Goal: Task Accomplishment & Management: Manage account settings

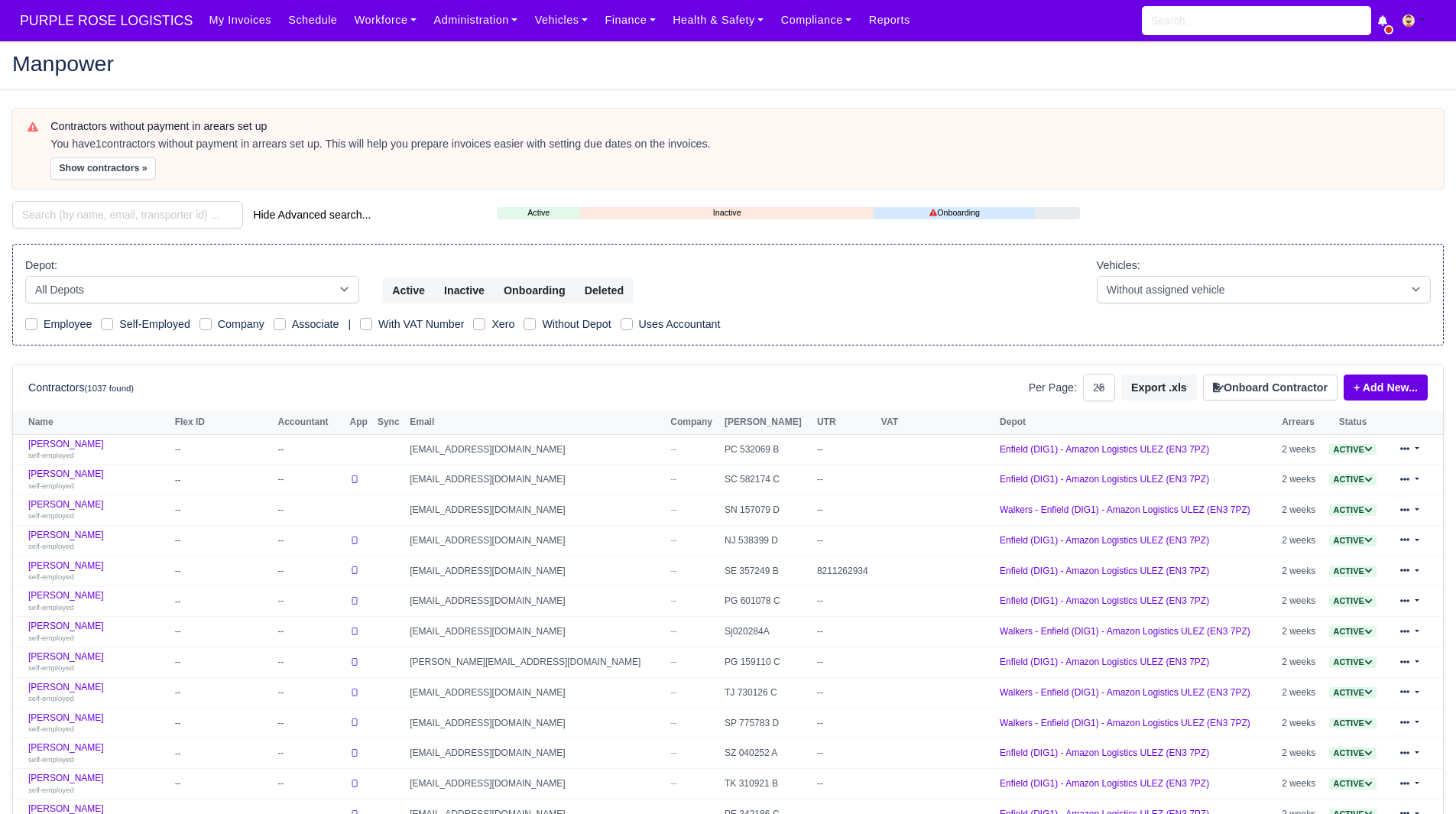
select select "25"
click at [68, 166] on button "Show contractors »" at bounding box center [103, 169] width 106 height 23
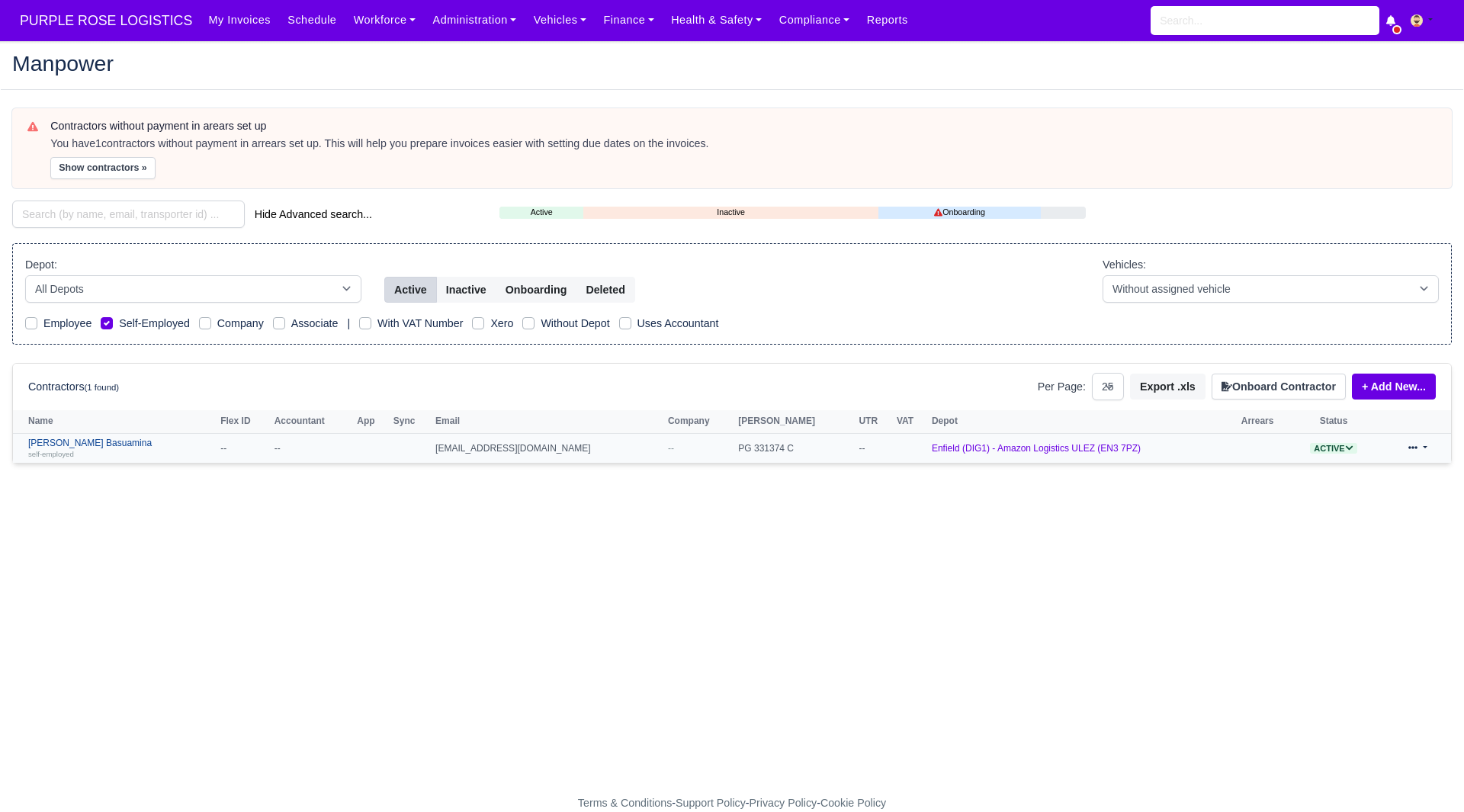
click at [107, 440] on link "Joseph Blansy Basuamina self-employed" at bounding box center [121, 448] width 185 height 22
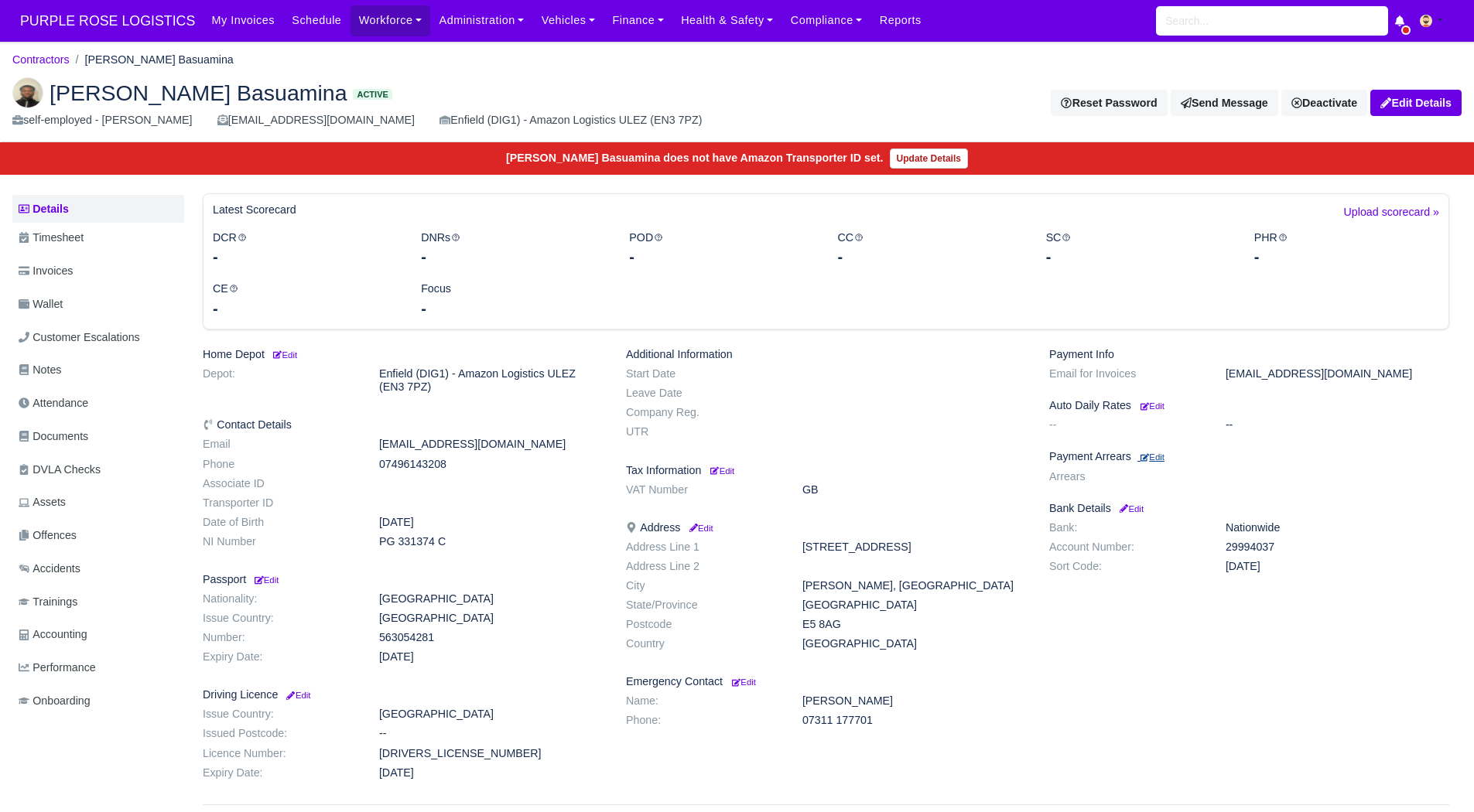
click at [1157, 456] on small "Edit" at bounding box center [1152, 457] width 24 height 10
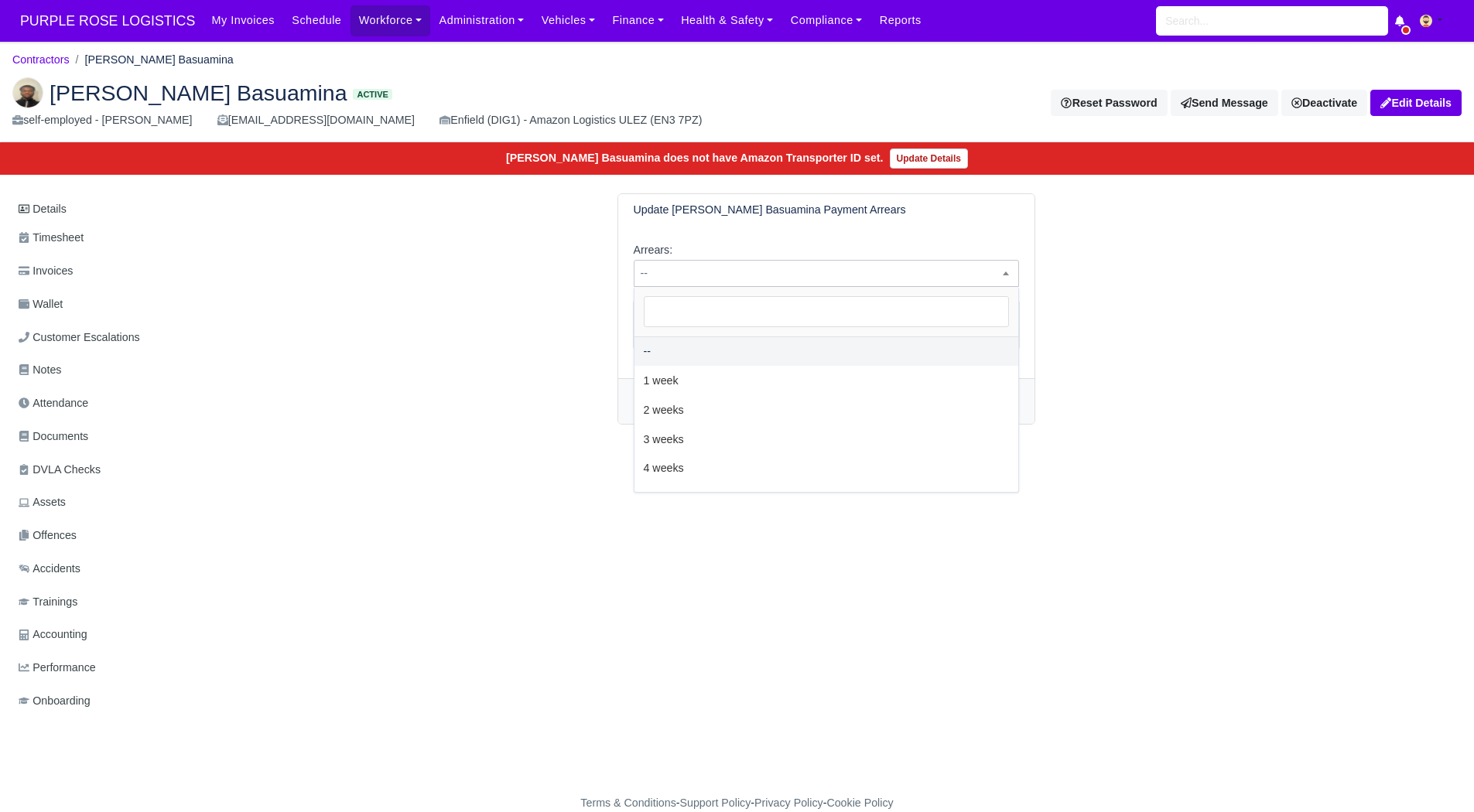
click at [687, 281] on span "--" at bounding box center [827, 274] width 384 height 19
select select "2W"
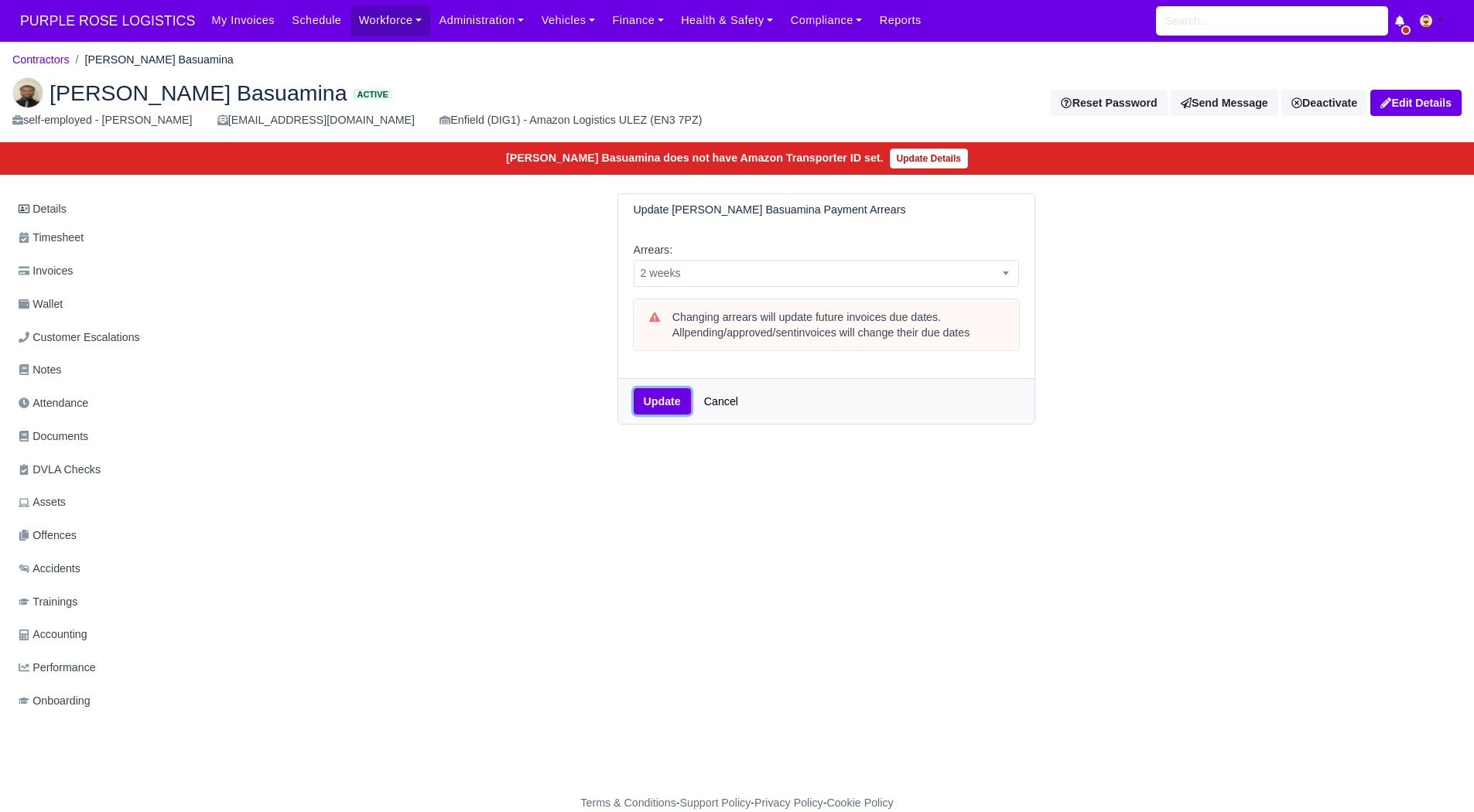
click at [667, 389] on button "Update" at bounding box center [662, 402] width 57 height 26
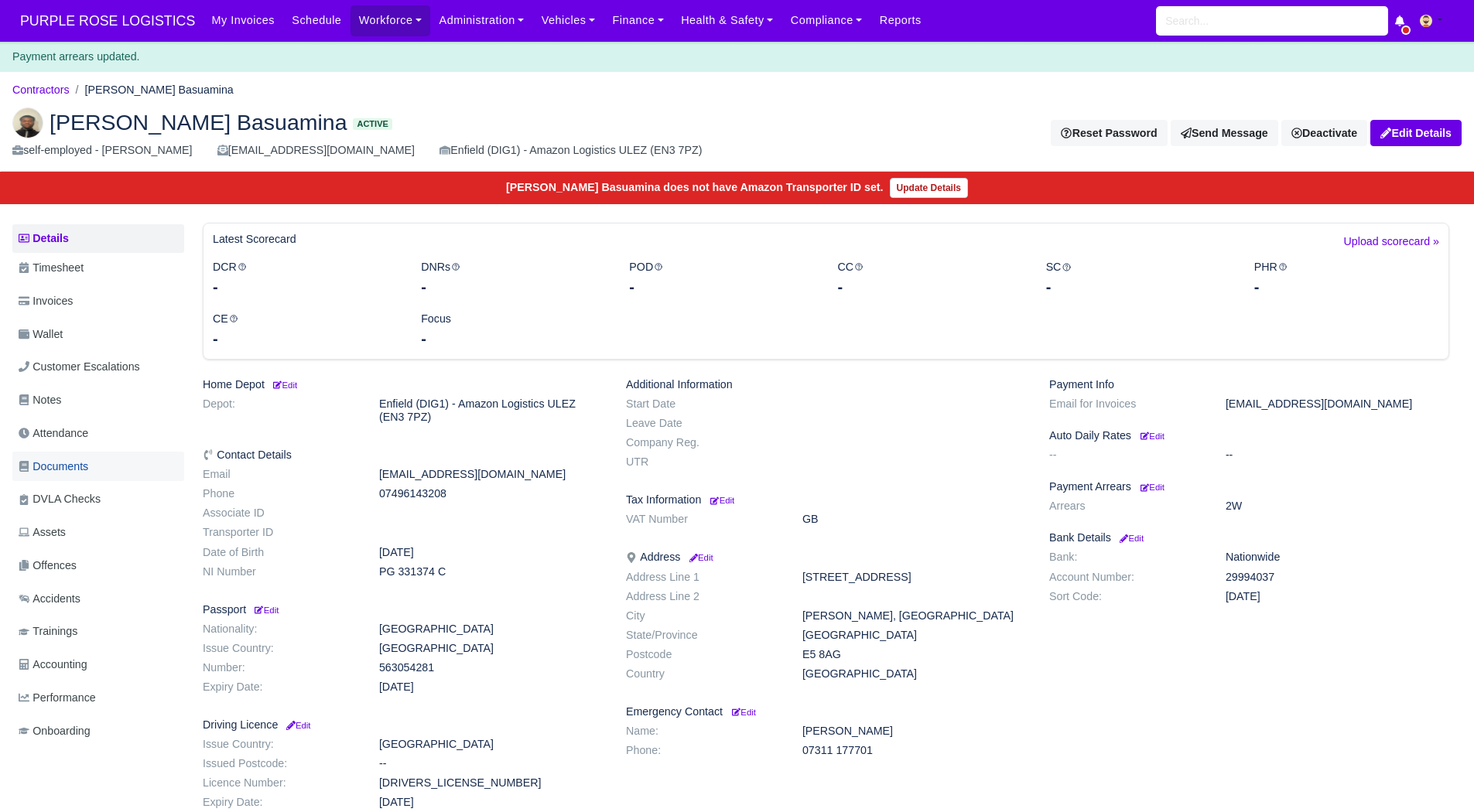
click at [77, 467] on span "Documents" at bounding box center [53, 467] width 69 height 18
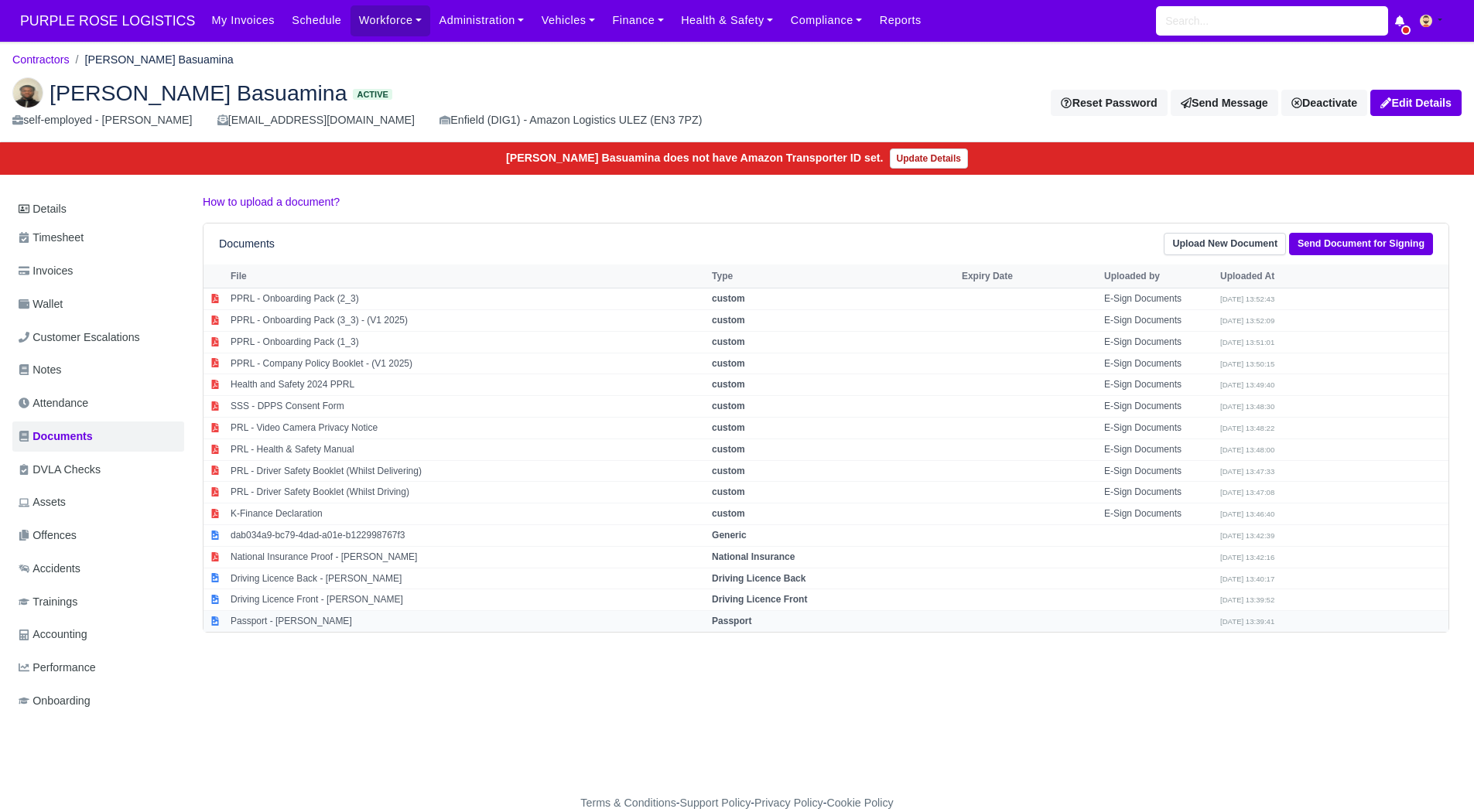
click at [323, 623] on td "Passport - [PERSON_NAME]" at bounding box center [467, 622] width 481 height 21
select select "passport"
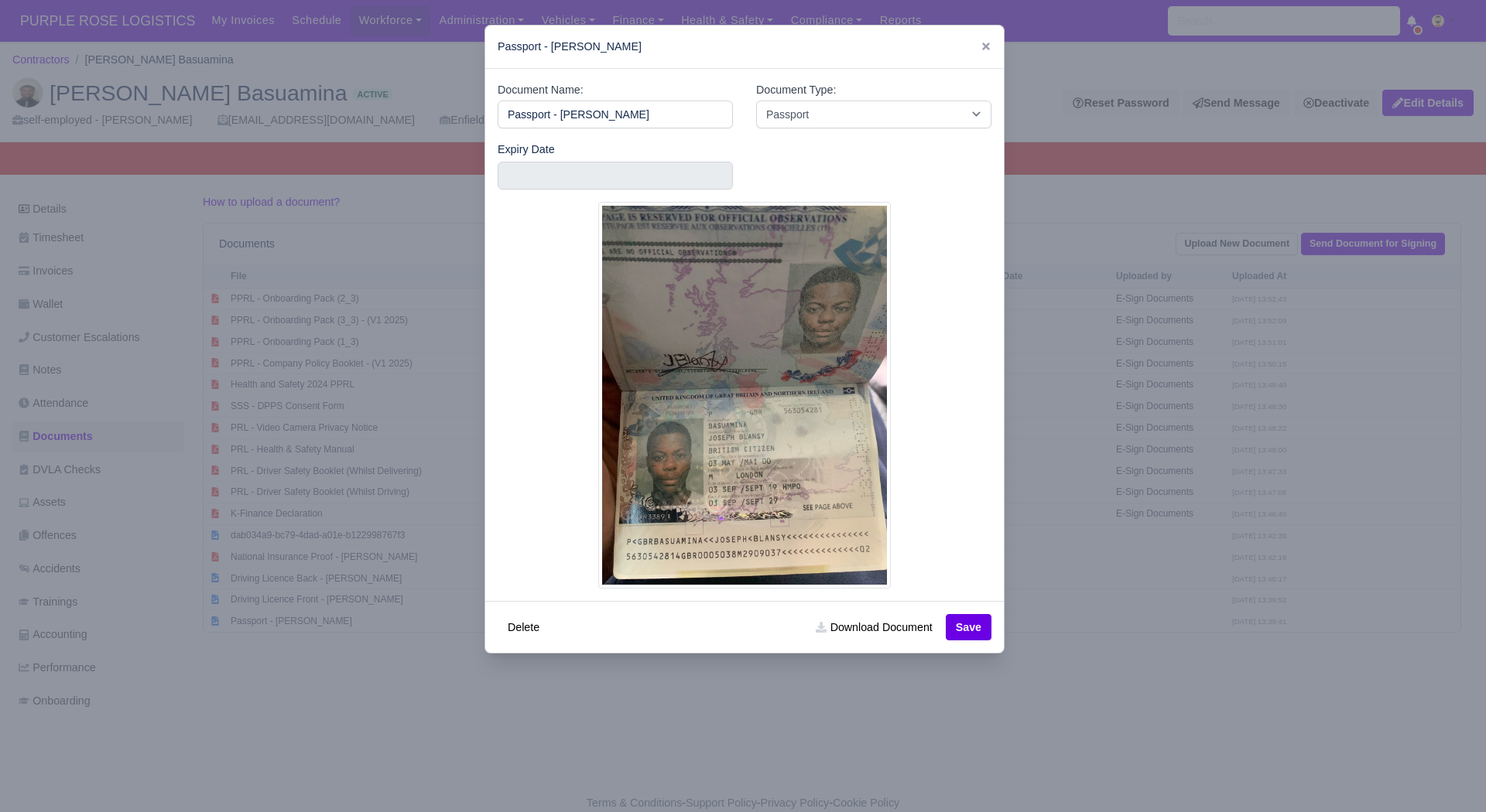
click at [353, 670] on div at bounding box center [743, 406] width 1486 height 812
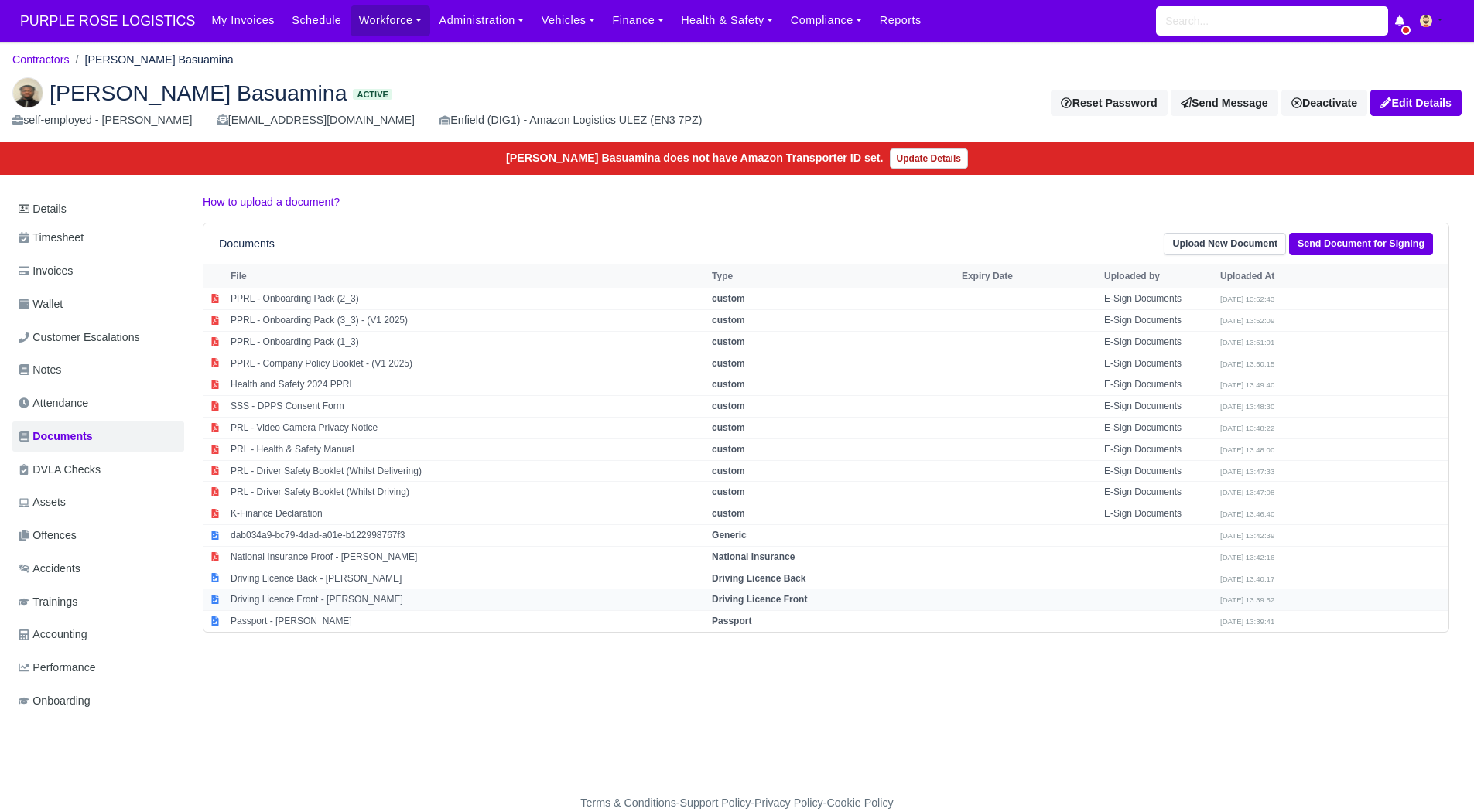
click at [350, 605] on td "Driving Licence Front - [PERSON_NAME]" at bounding box center [467, 600] width 481 height 22
select select "driving-licence-front"
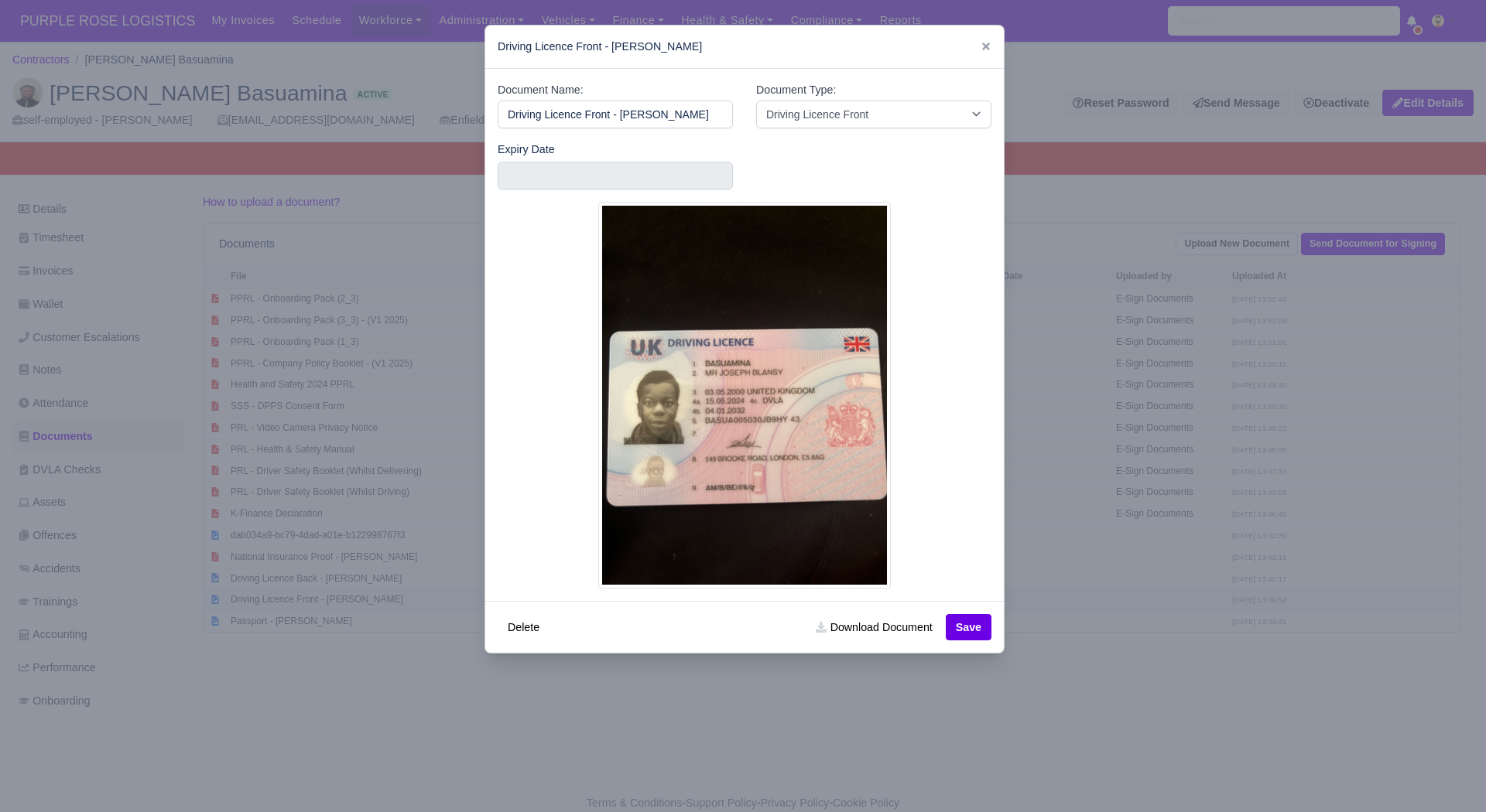
scroll to position [0, 17]
click at [274, 615] on div at bounding box center [743, 406] width 1486 height 812
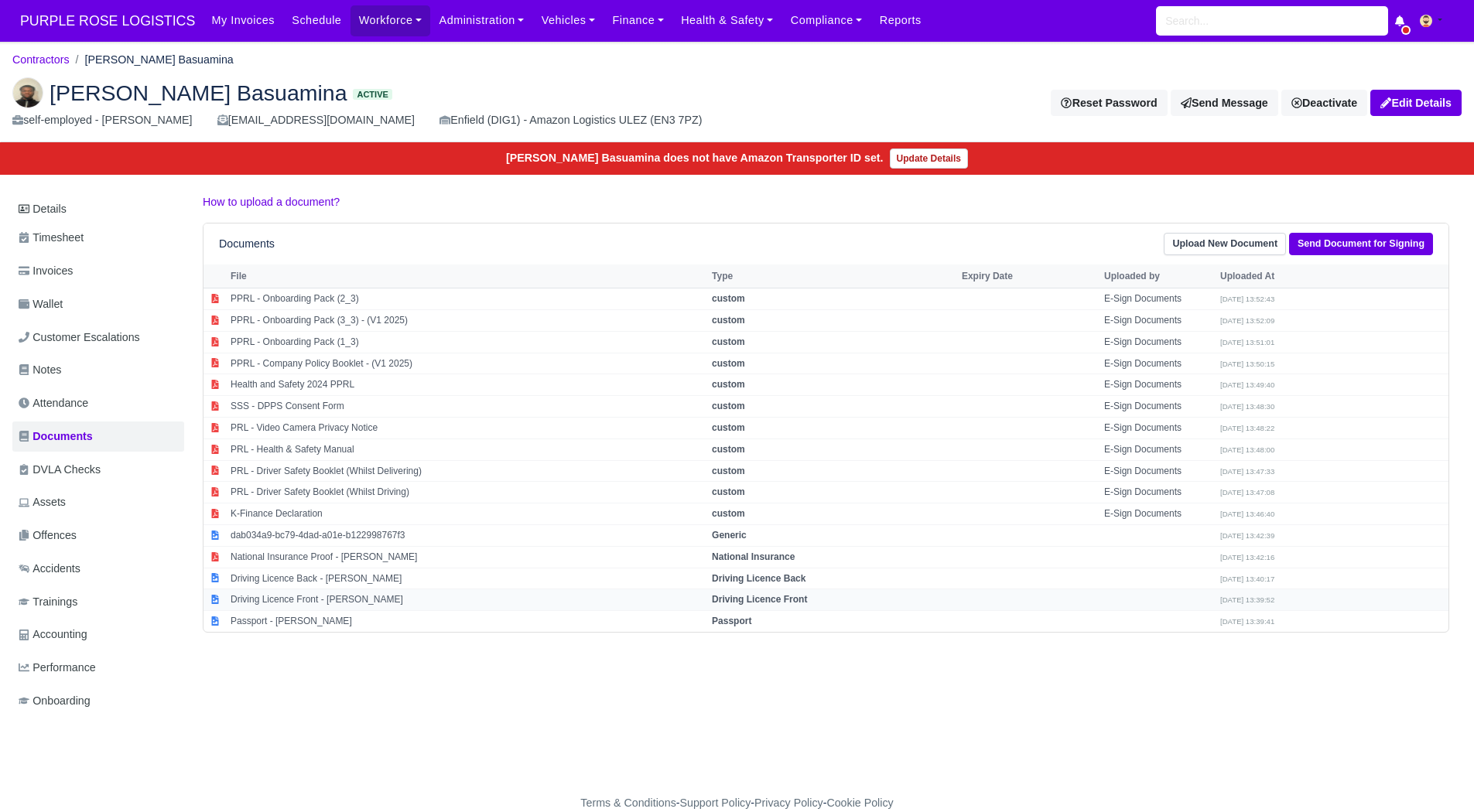
click at [365, 589] on td "Driving Licence Front - Joseph Blansy Basuamina" at bounding box center [467, 600] width 481 height 22
select select "driving-licence-front"
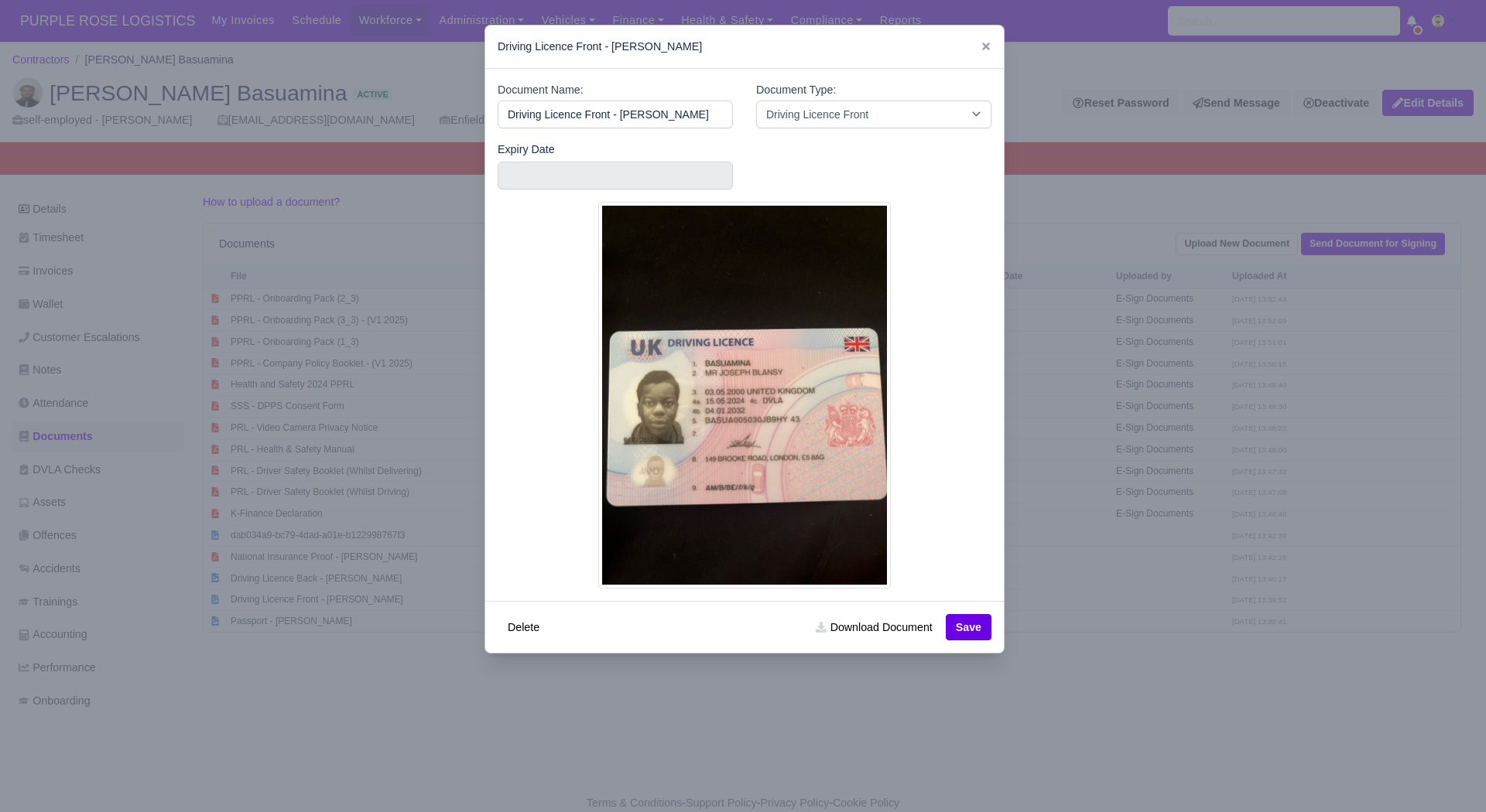
scroll to position [0, 17]
click at [361, 599] on div at bounding box center [743, 406] width 1486 height 812
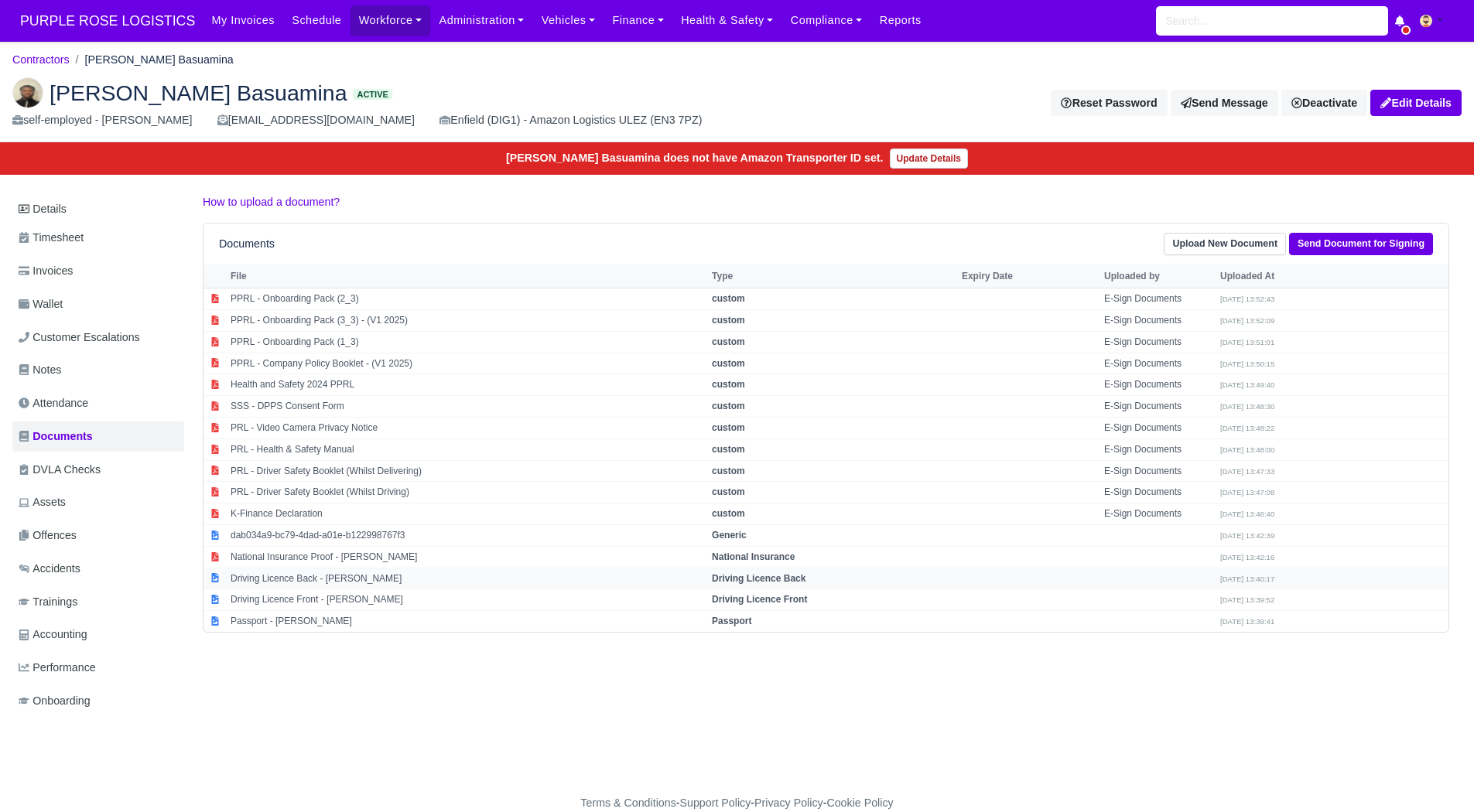
click at [372, 581] on td "Driving Licence Back - Joseph Blansy Basuamina" at bounding box center [467, 579] width 481 height 22
select select "driving-licence-back"
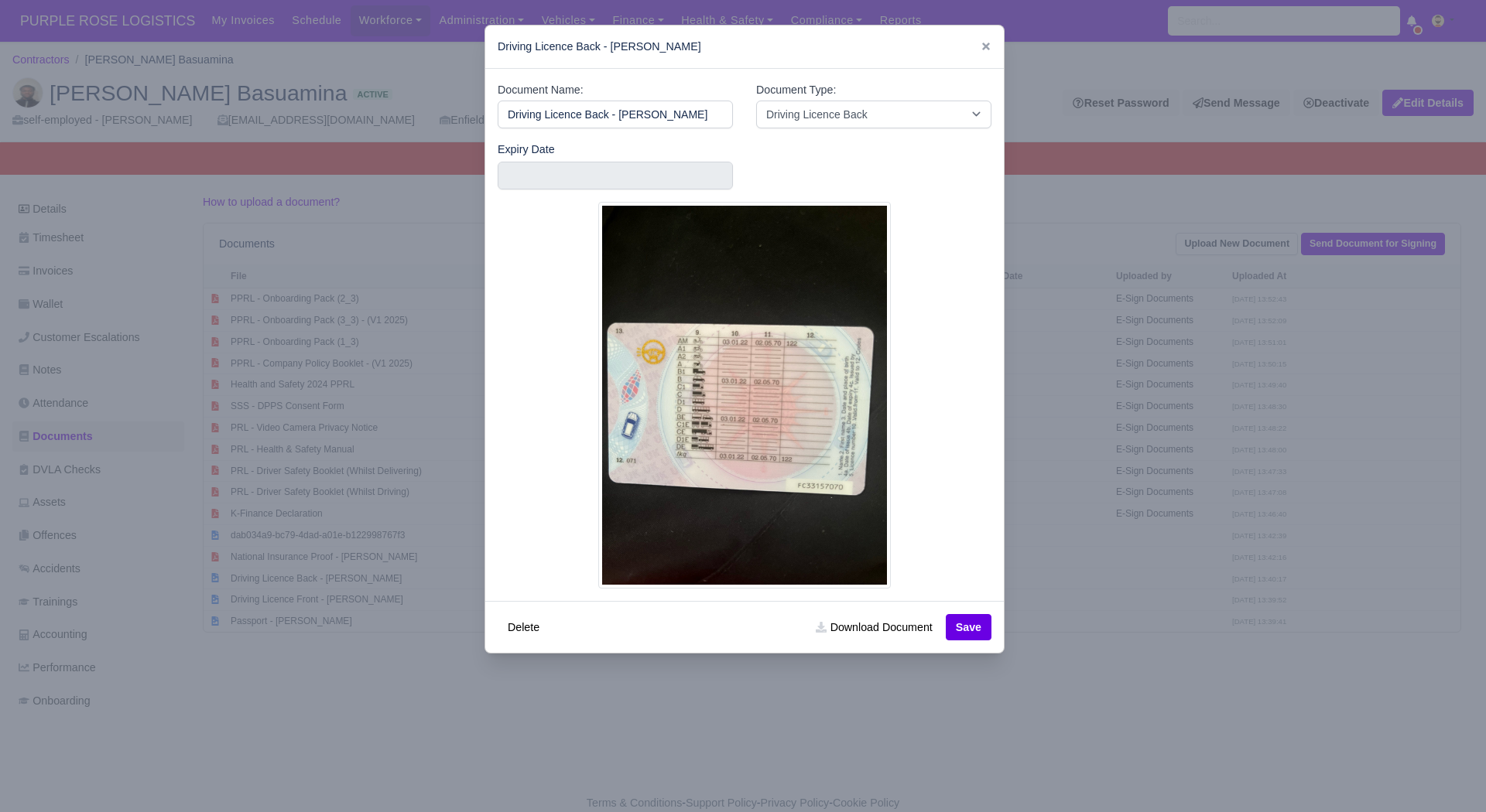
scroll to position [0, 13]
click at [313, 628] on div at bounding box center [743, 406] width 1486 height 812
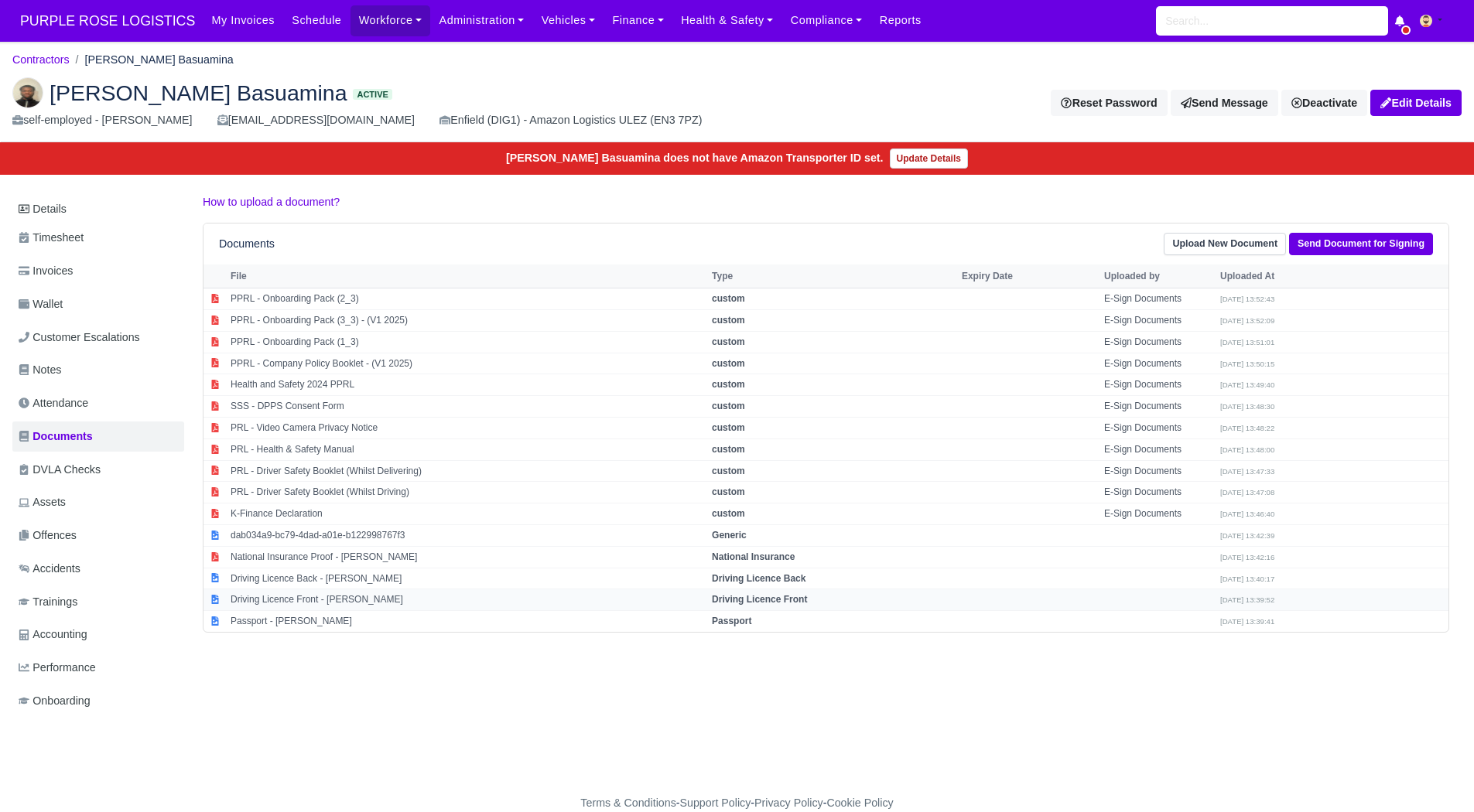
click at [374, 601] on td "Driving Licence Front - Joseph Blansy Basuamina" at bounding box center [467, 600] width 481 height 22
select select "driving-licence-front"
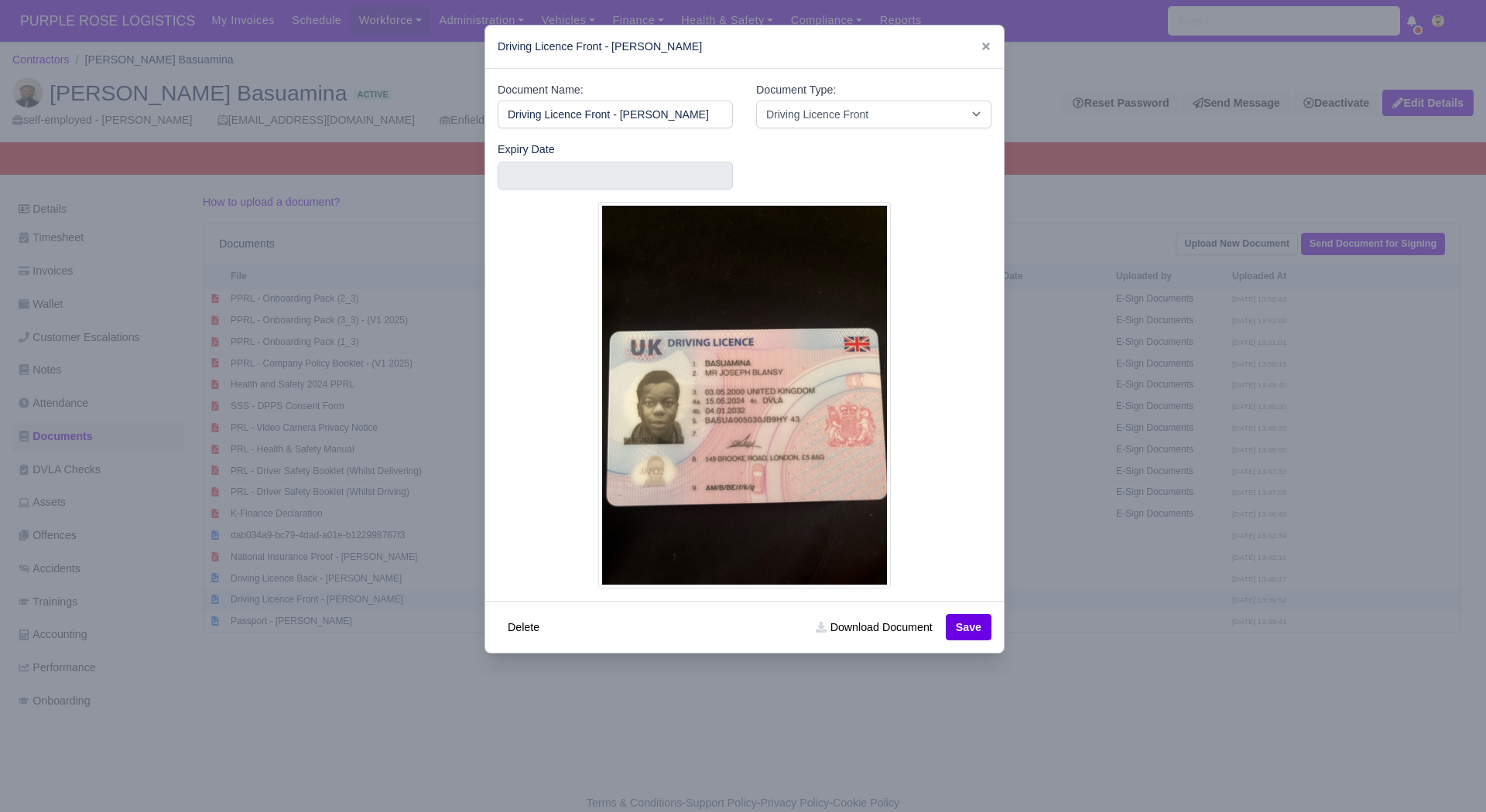
scroll to position [0, 17]
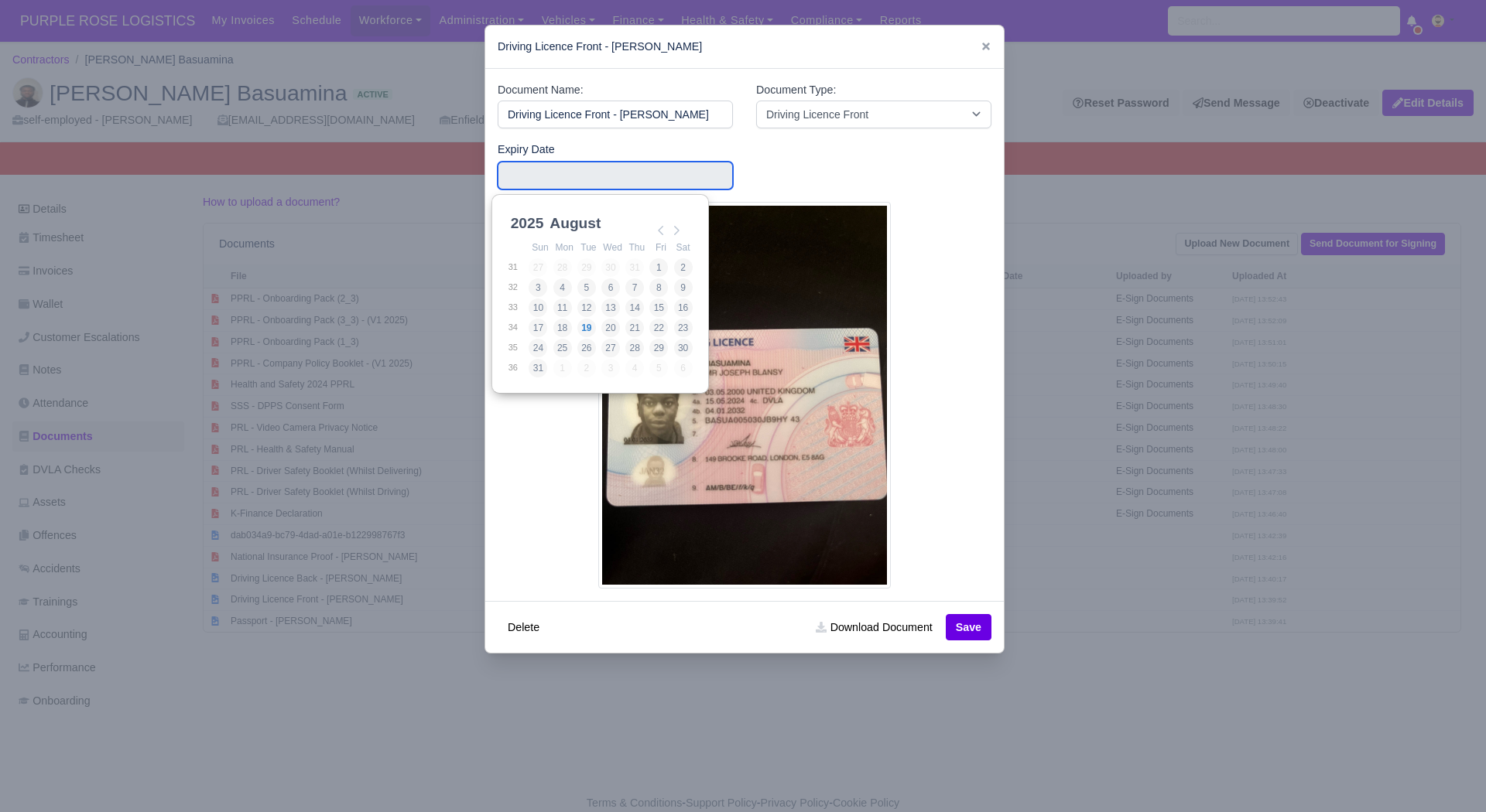
click at [653, 170] on input "Use the arrow keys to pick a date" at bounding box center [615, 175] width 235 height 28
click at [527, 225] on select "2025 2026 2027 2028 2029 2030 2031 2032 2033 2034 2035 2036 2037 2038 2039 2040…" at bounding box center [542, 231] width 69 height 32
type input "2032-01-04"
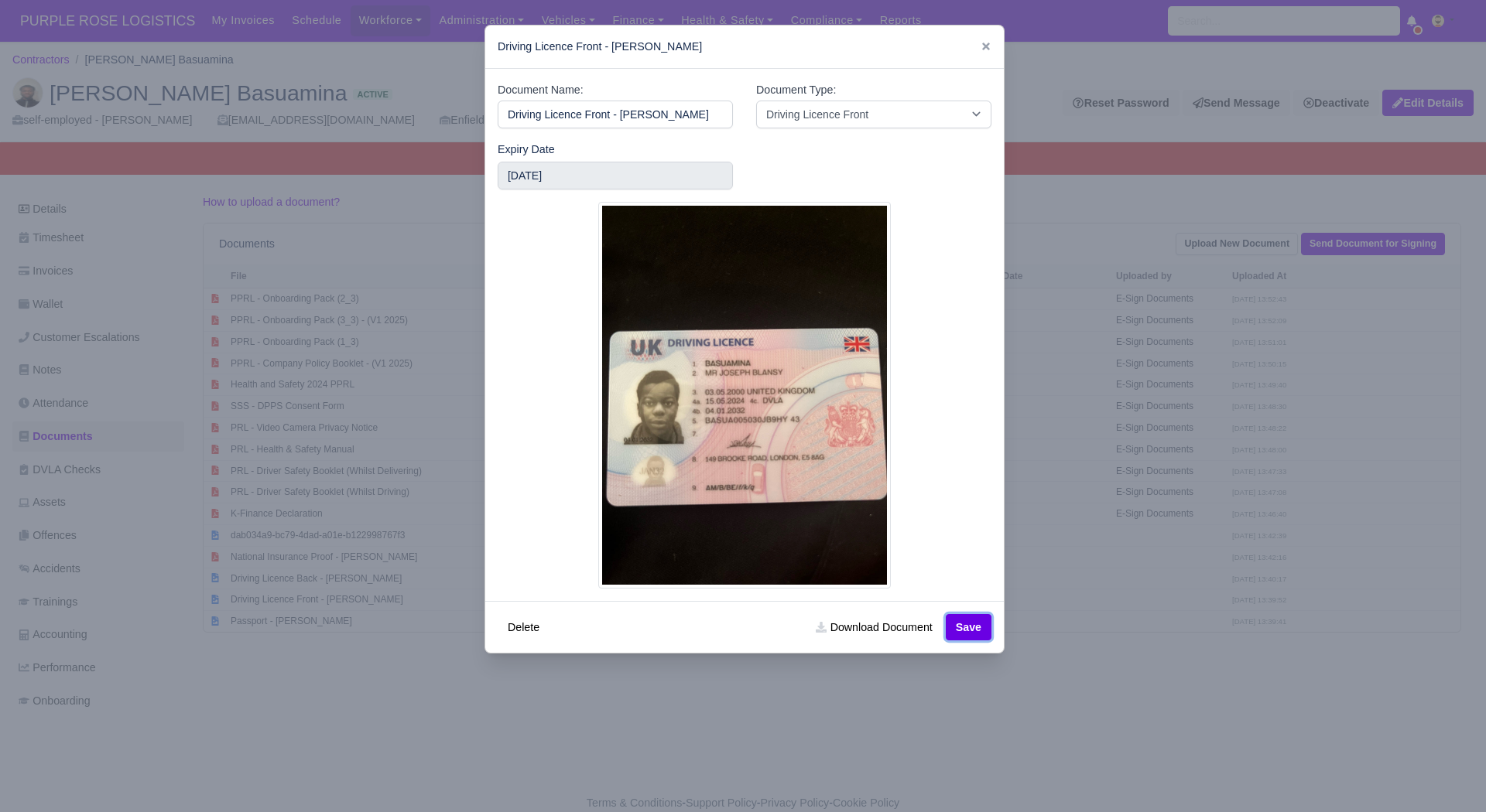
click at [957, 615] on button "Save" at bounding box center [968, 628] width 46 height 26
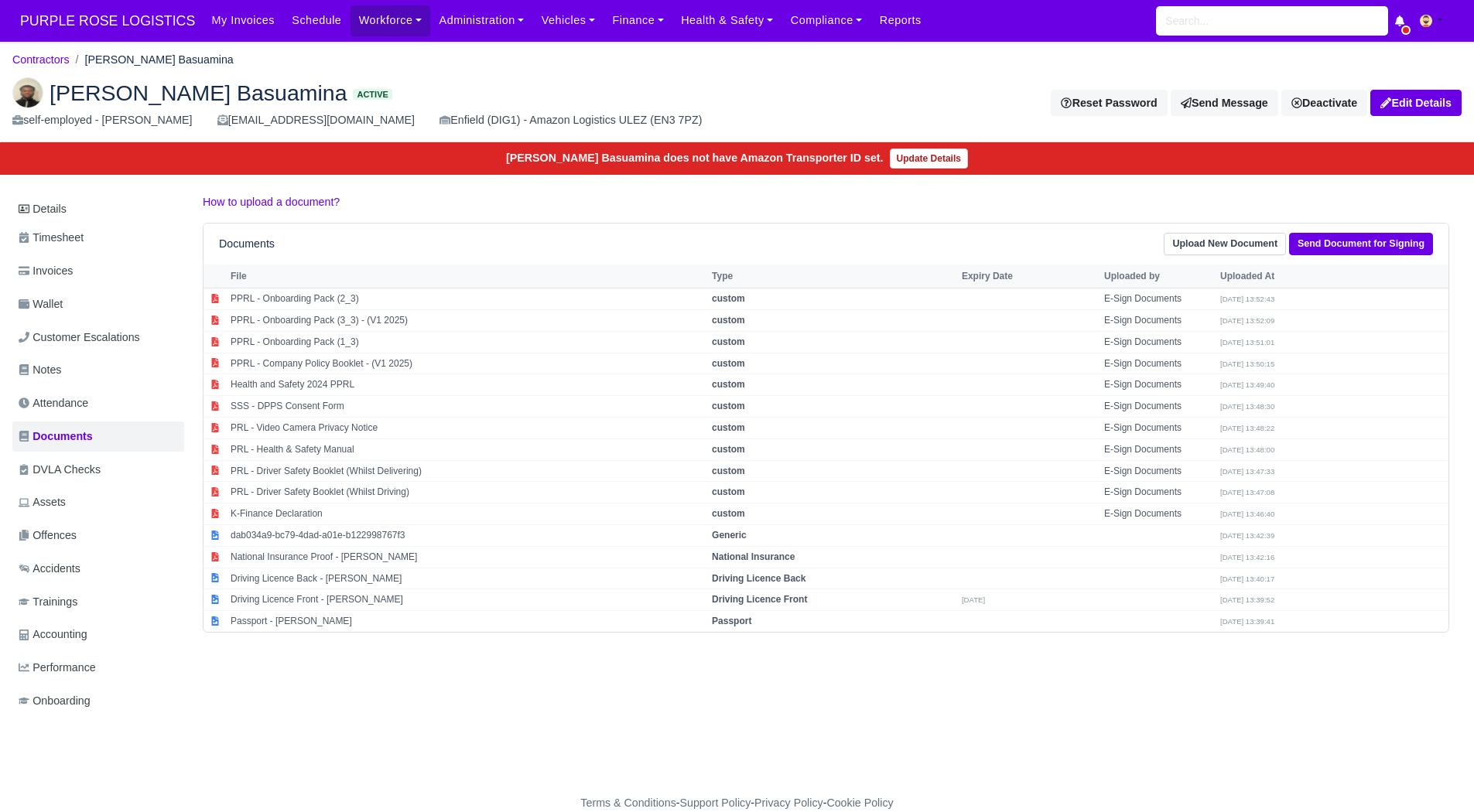
click at [516, 702] on div "Details Timesheet Invoices Wallet Customer Escalations Notes Attendance Documen…" at bounding box center [737, 471] width 1449 height 554
click at [99, 207] on link "Details" at bounding box center [98, 209] width 172 height 29
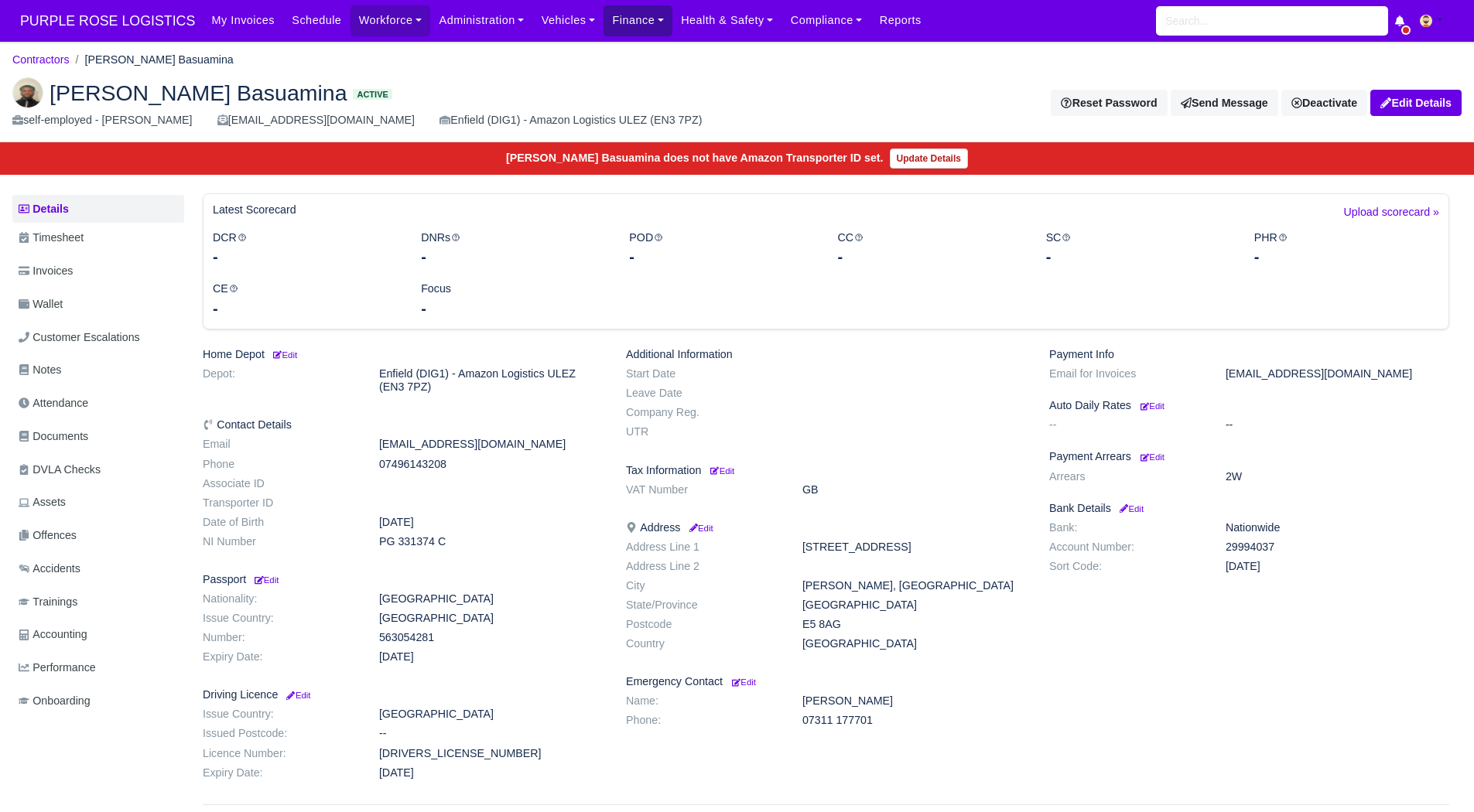
click at [611, 22] on link "Finance" at bounding box center [637, 20] width 69 height 30
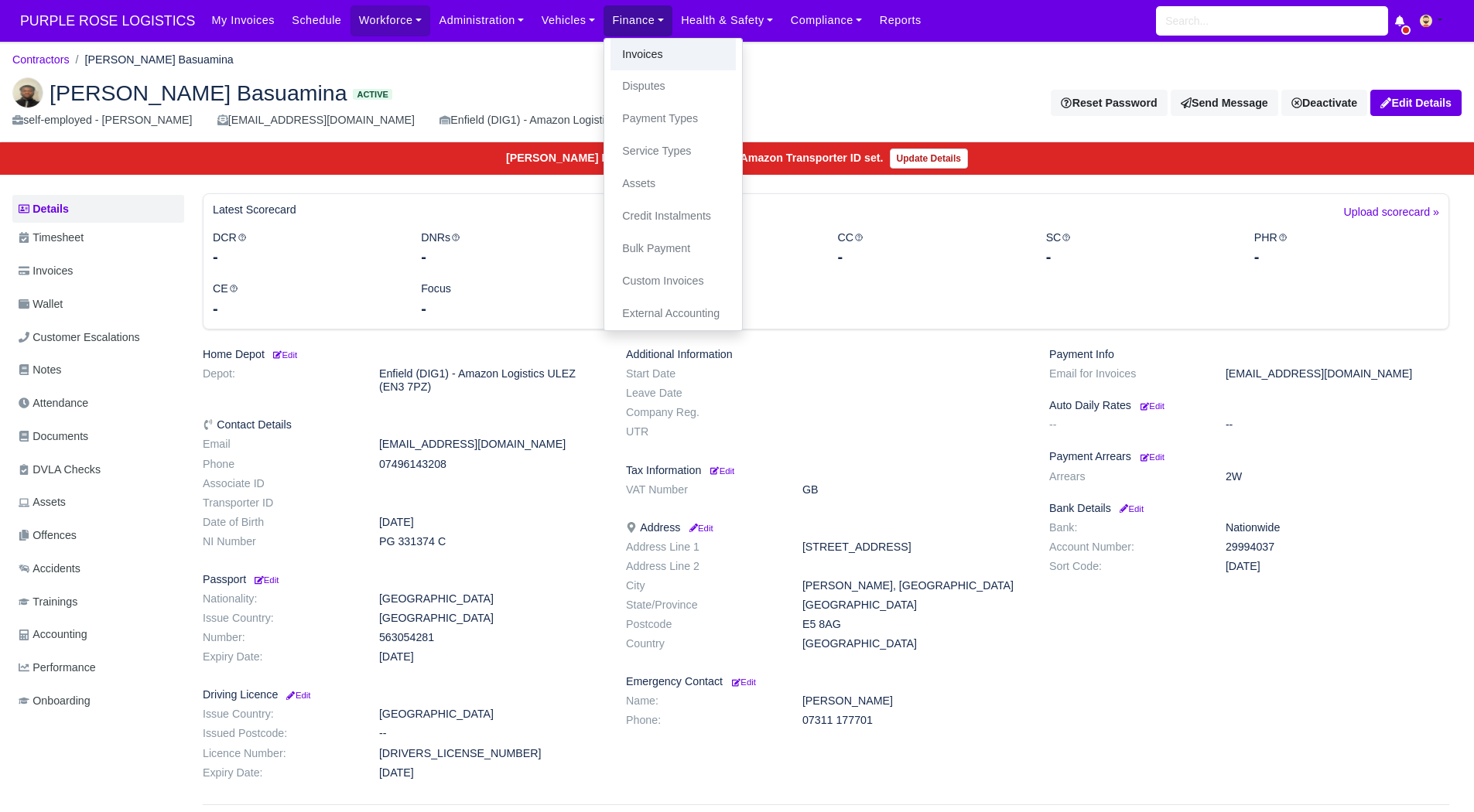
click at [627, 55] on link "Invoices" at bounding box center [673, 54] width 125 height 32
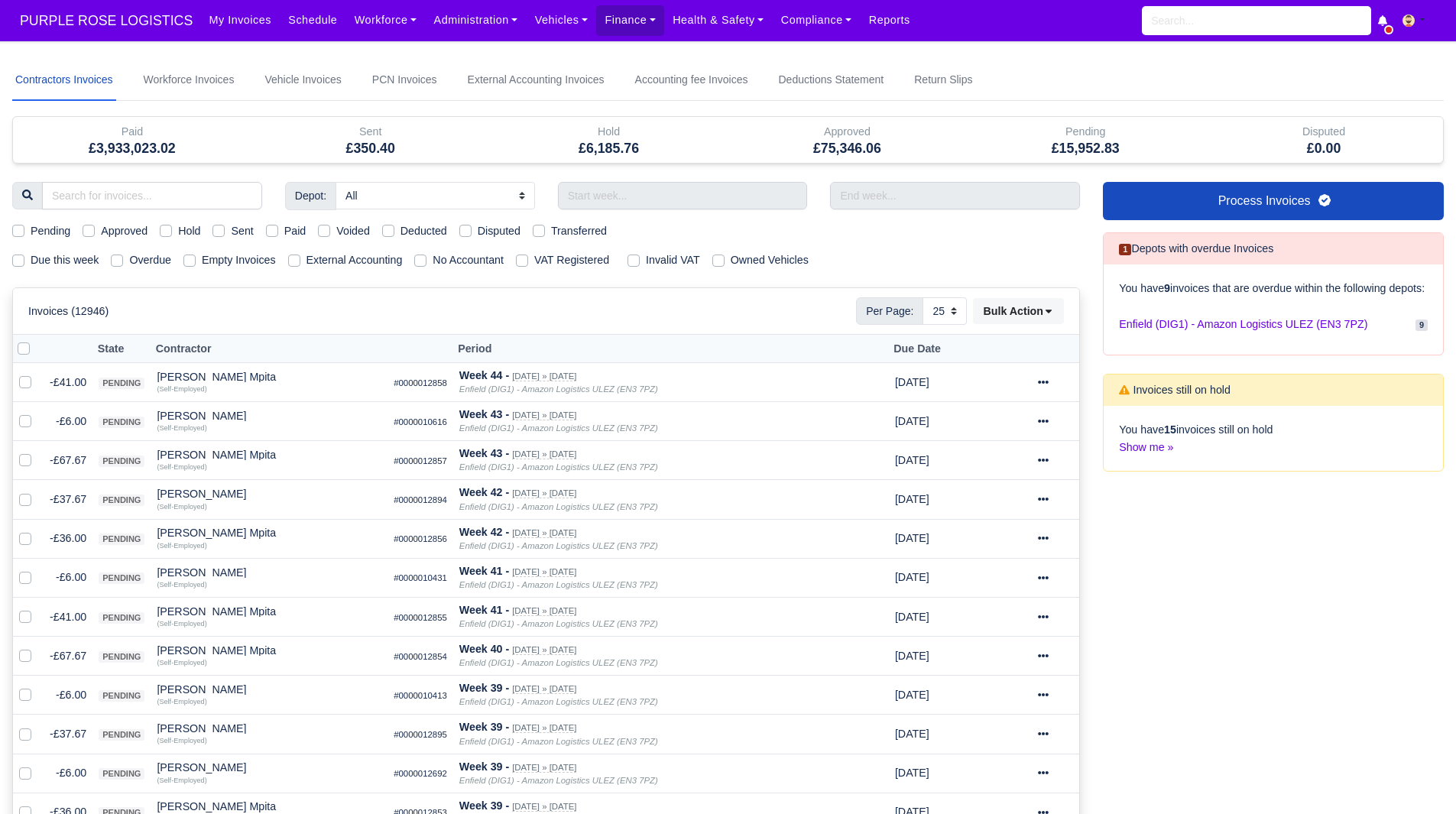
select select "25"
click at [51, 255] on label "Due this week" at bounding box center [64, 260] width 68 height 17
click at [24, 255] on input "Due this week" at bounding box center [18, 257] width 12 height 12
checkbox input "true"
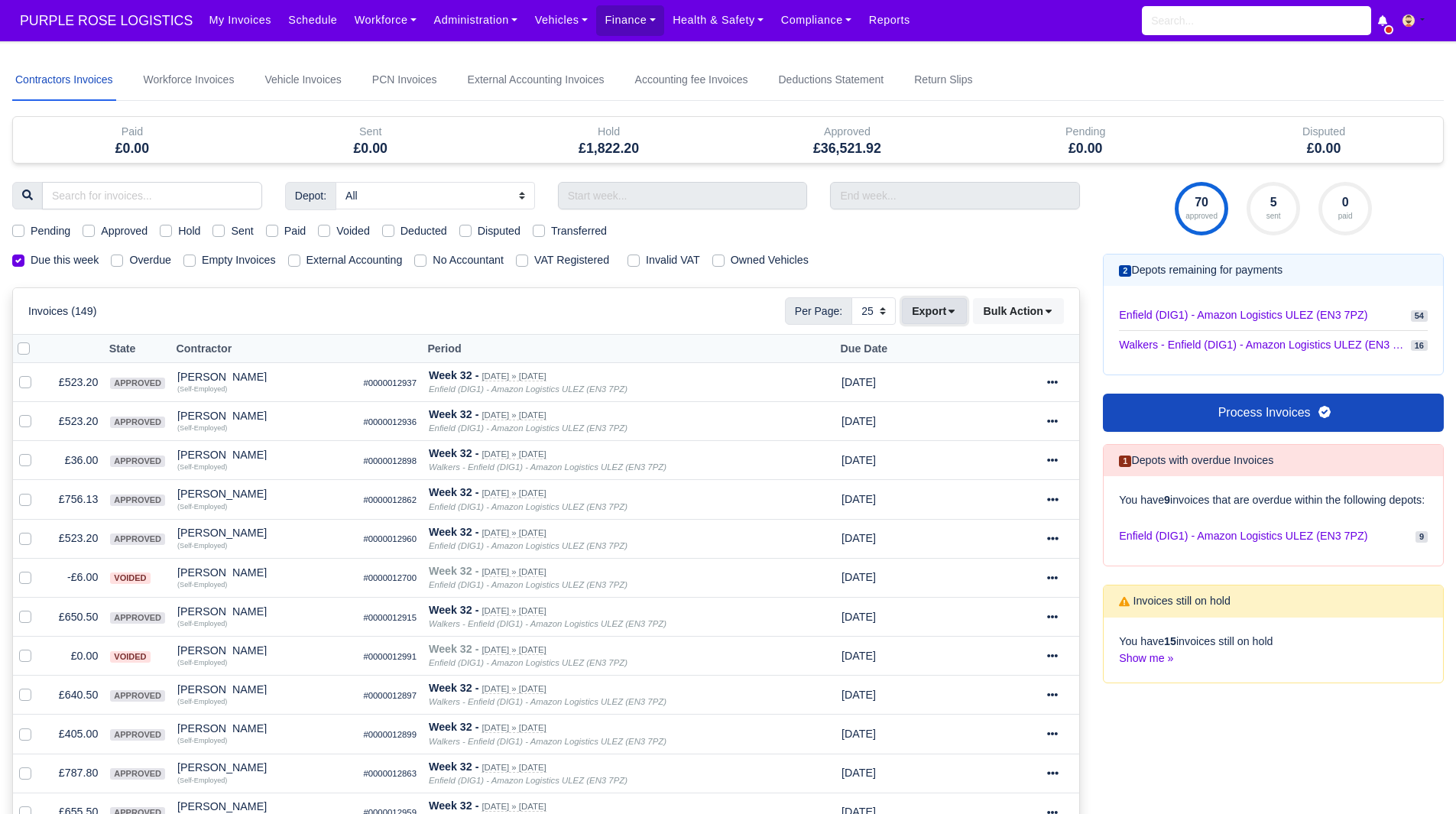
click at [933, 312] on button "Export" at bounding box center [934, 311] width 65 height 26
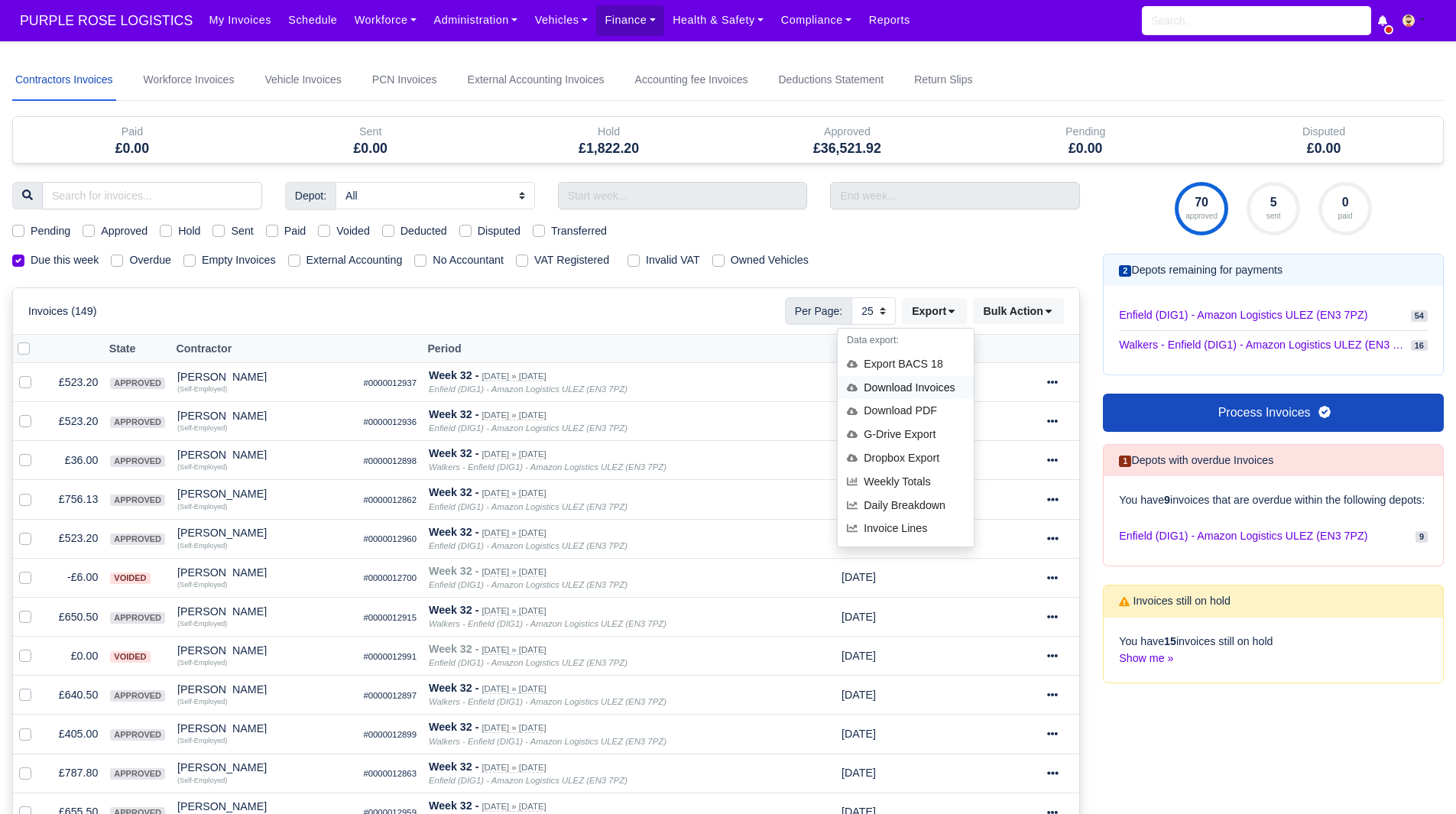
click at [933, 384] on div "Download Invoices" at bounding box center [905, 387] width 136 height 23
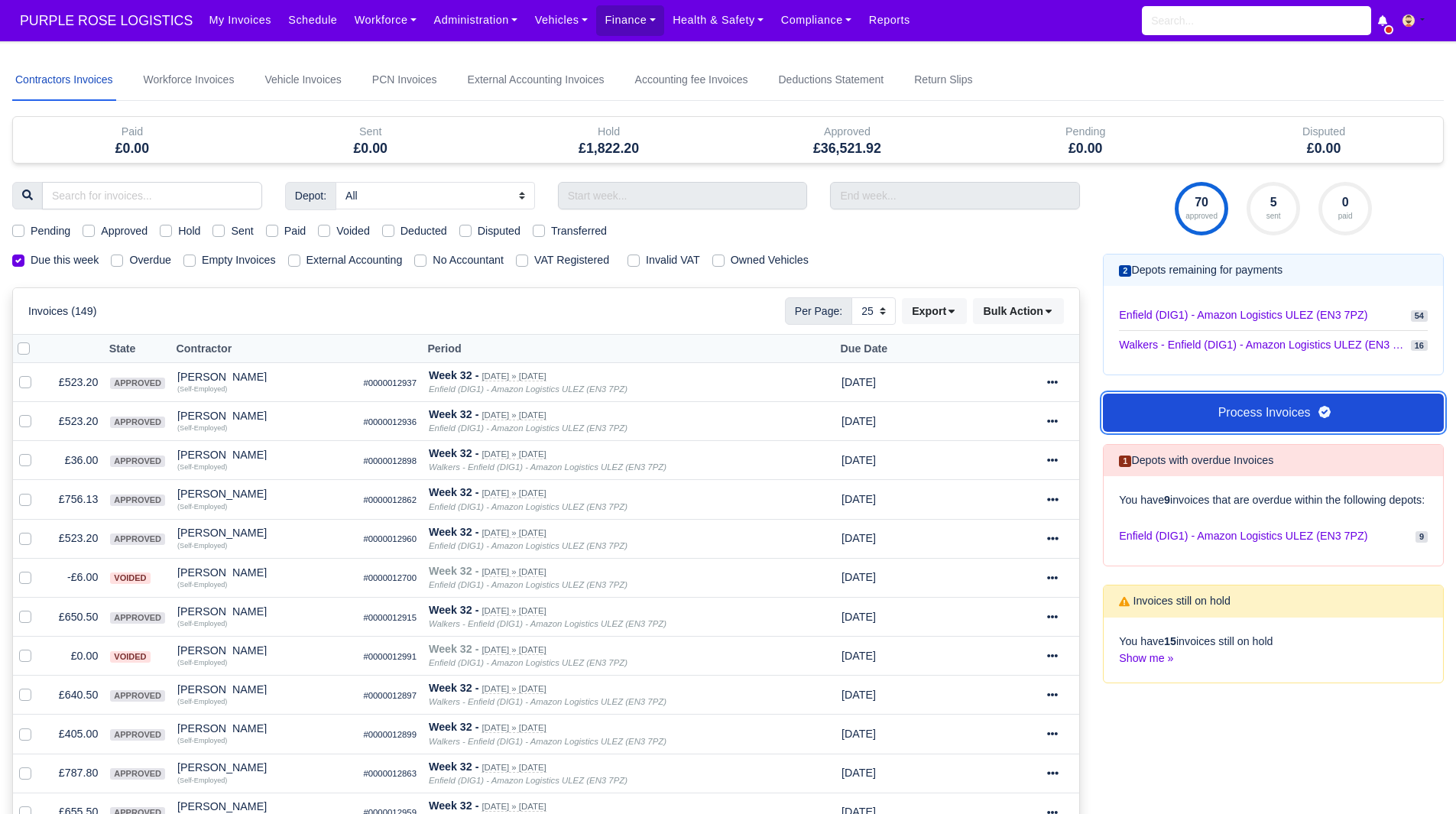
click at [1229, 419] on link "Process Invoices" at bounding box center [1273, 412] width 341 height 38
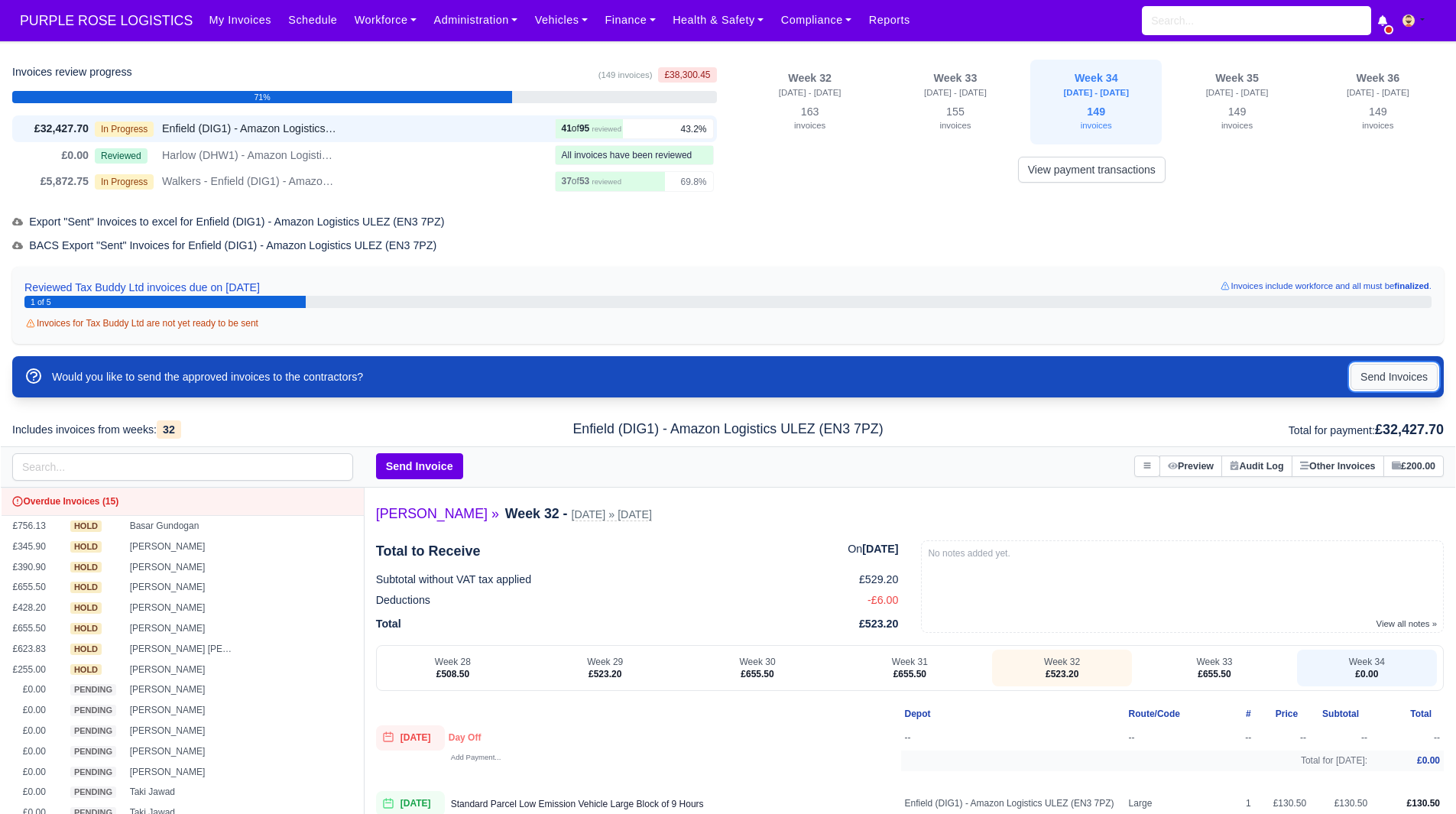
click at [1387, 369] on button "Send Invoices" at bounding box center [1394, 377] width 87 height 26
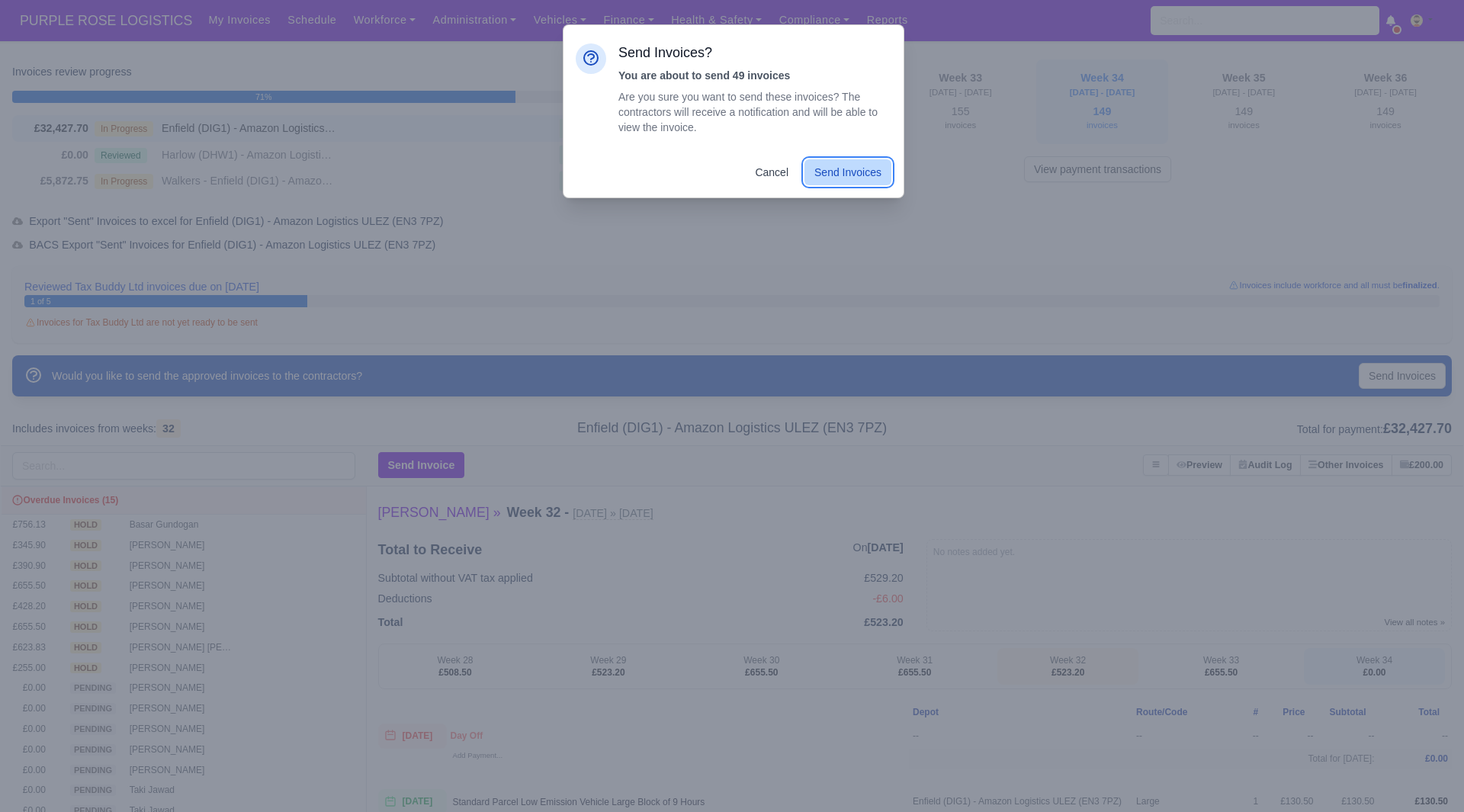
click at [846, 168] on button "Send Invoices" at bounding box center [848, 172] width 87 height 26
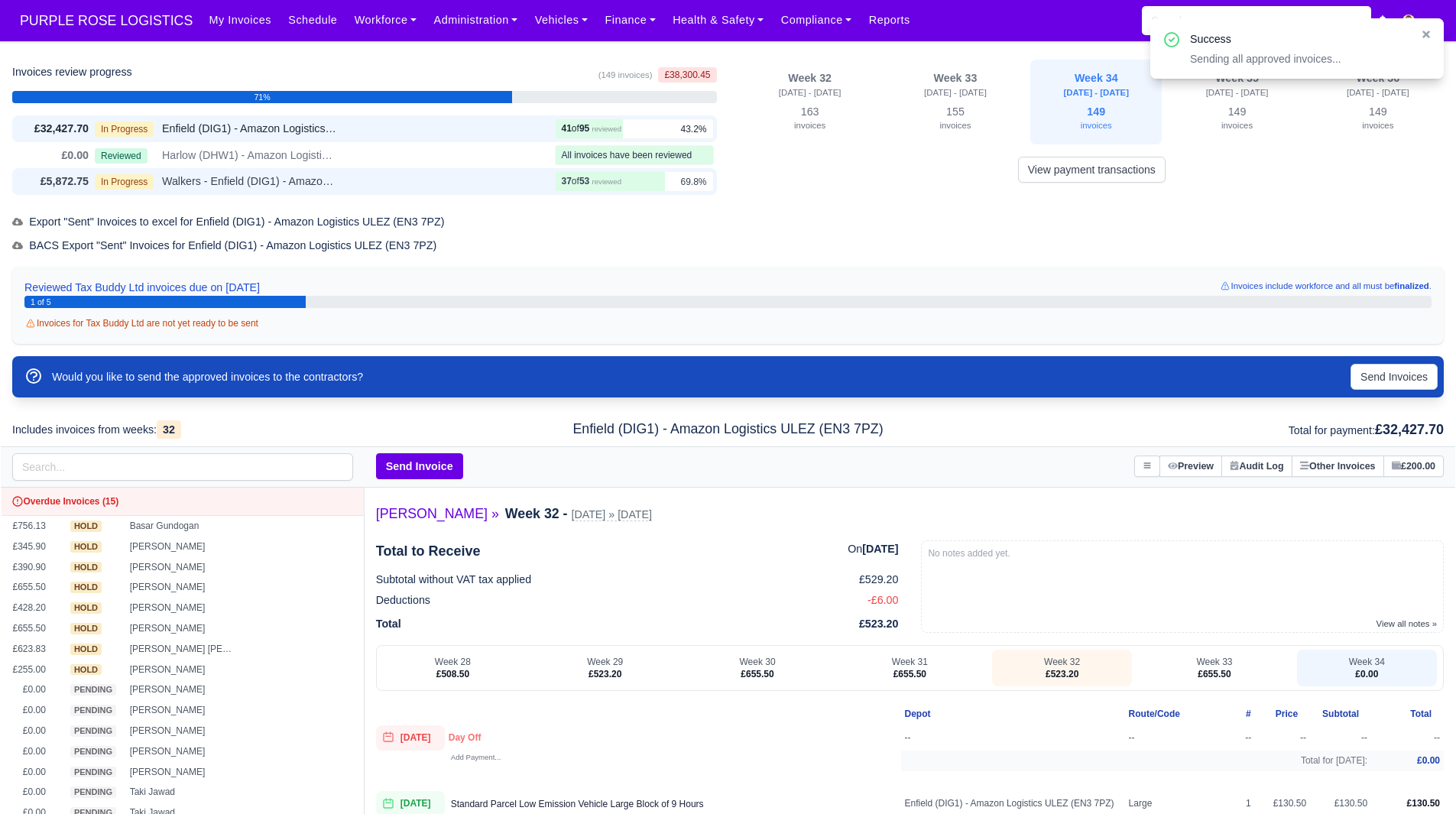
click at [225, 178] on span "Walkers - Enfield (DIG1) - Amazon Logistics ULEZ (EN3 7PZ)" at bounding box center [249, 181] width 176 height 17
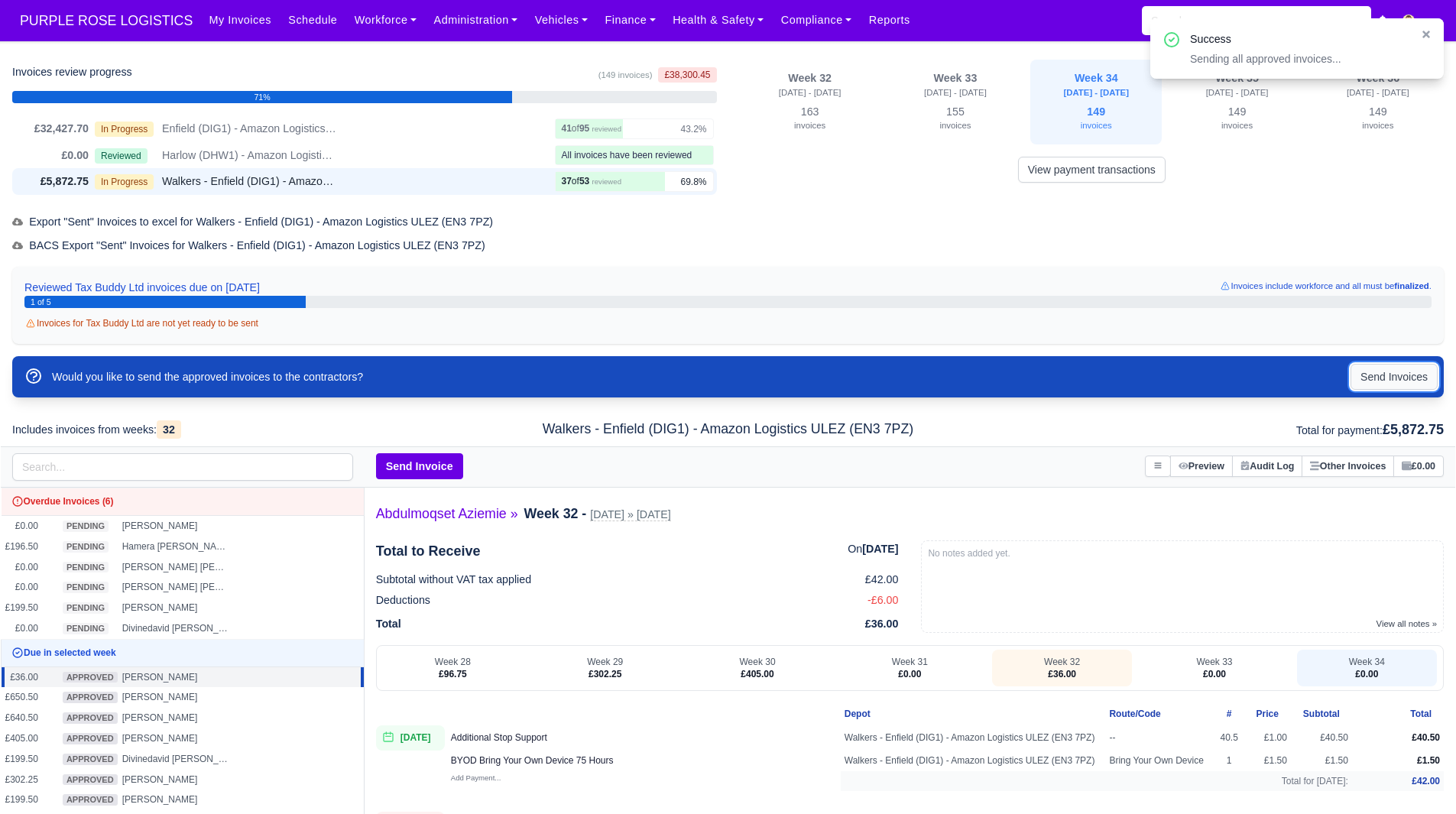
click at [1382, 378] on button "Send Invoices" at bounding box center [1394, 377] width 87 height 26
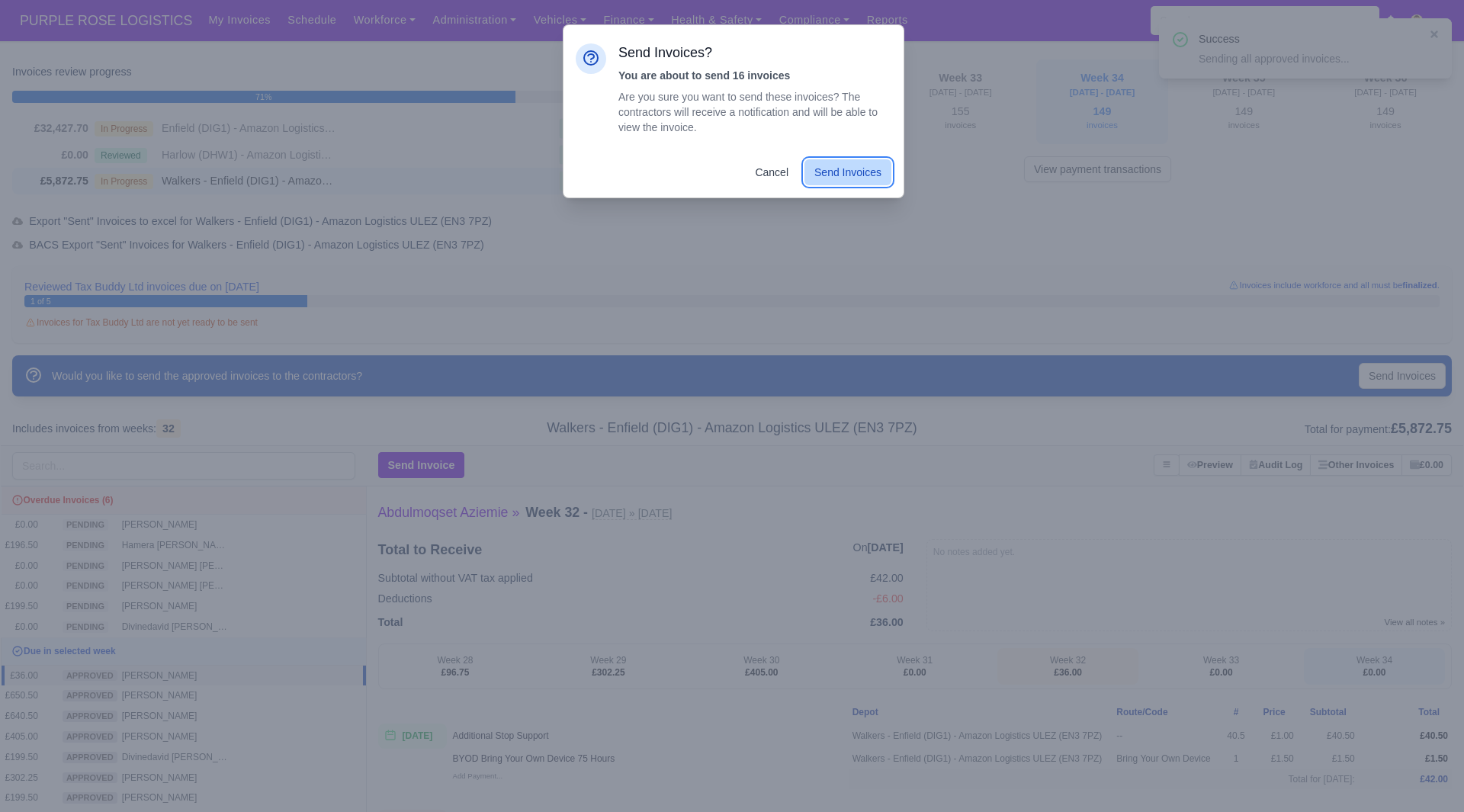
click at [830, 178] on button "Send Invoices" at bounding box center [848, 172] width 87 height 26
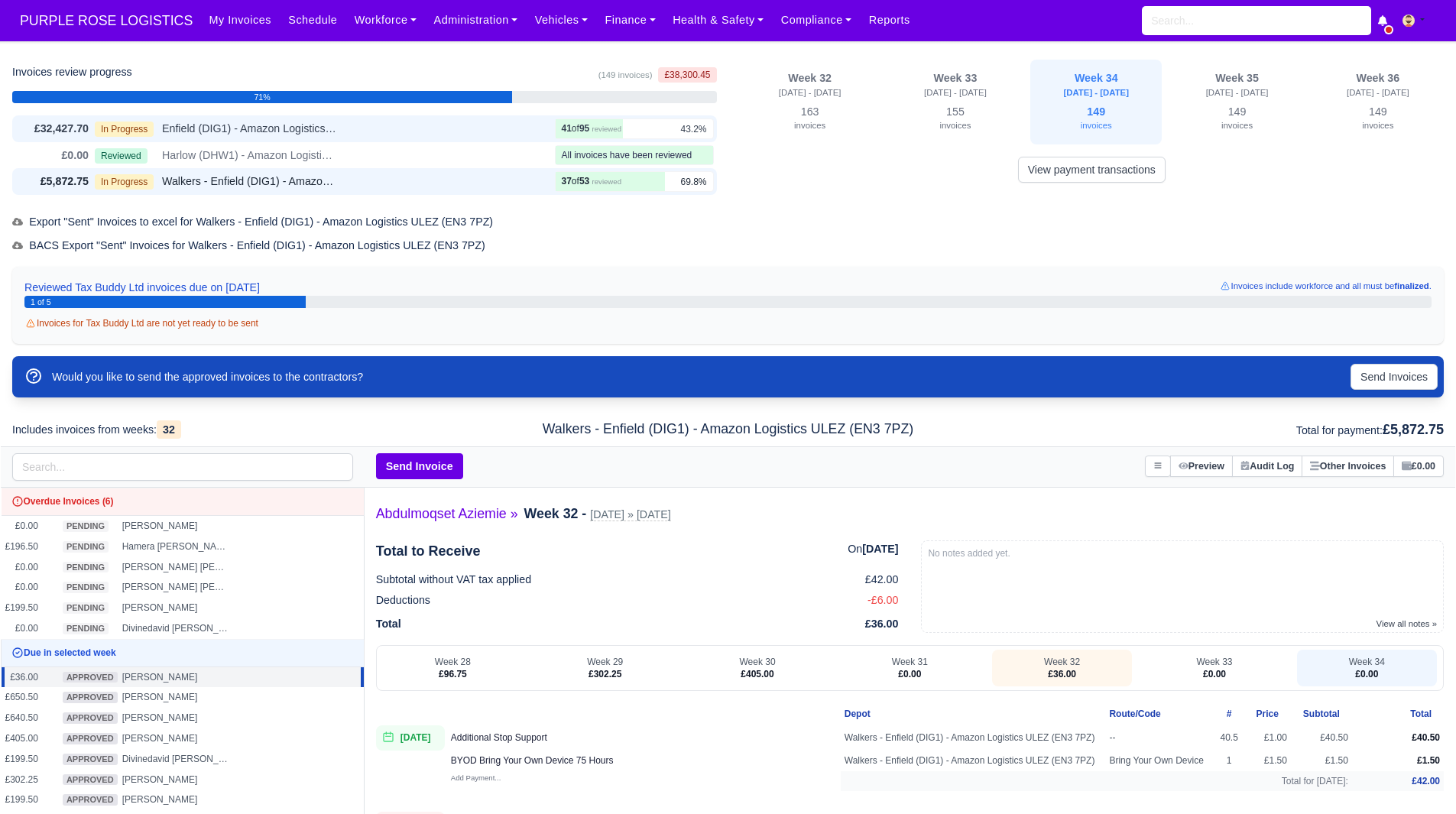
click at [234, 129] on span "Enfield (DIG1) - Amazon Logistics ULEZ (EN3 7PZ)" at bounding box center [249, 129] width 176 height 17
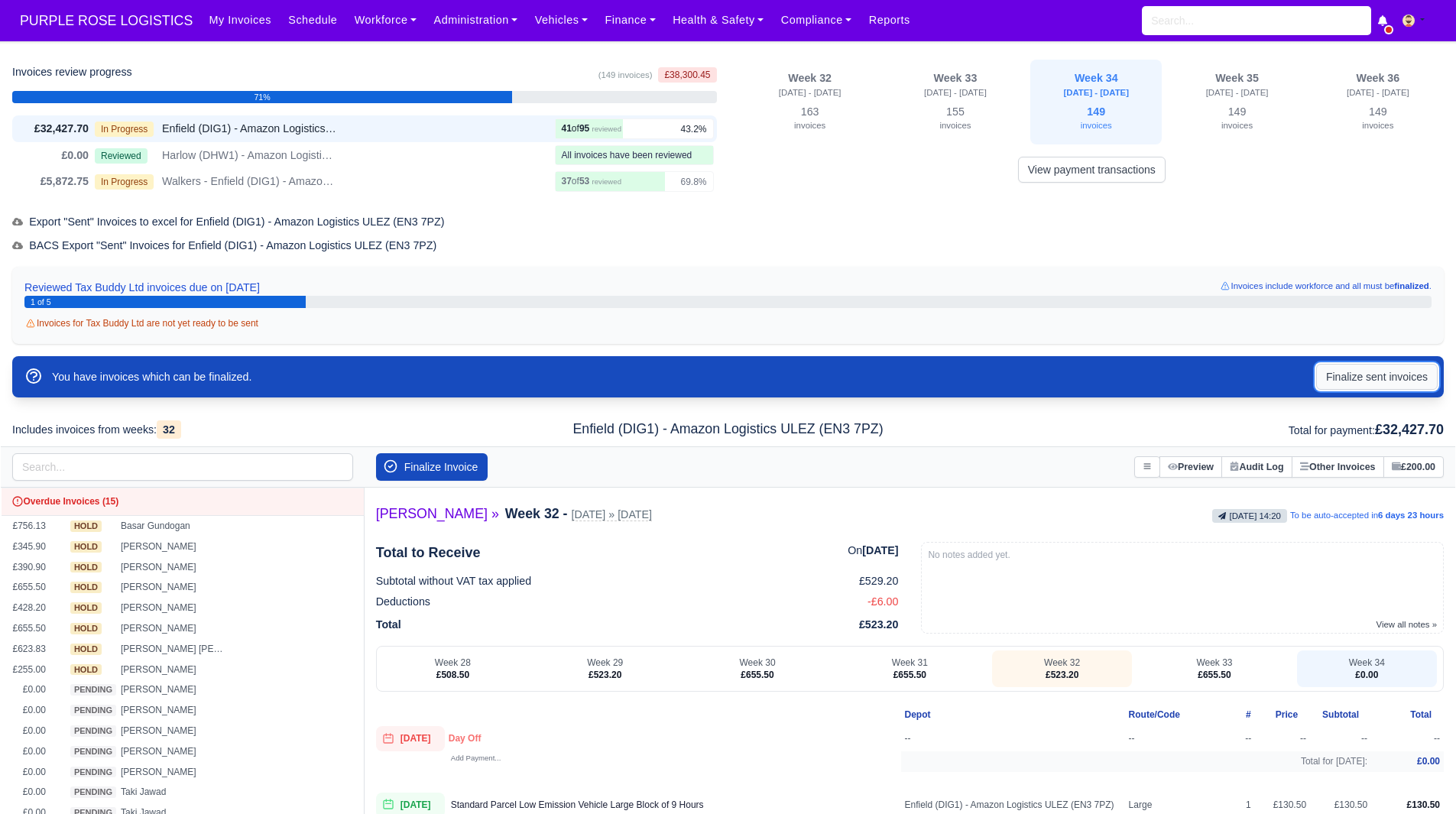
click at [1340, 372] on button "Finalize sent invoices" at bounding box center [1376, 377] width 121 height 26
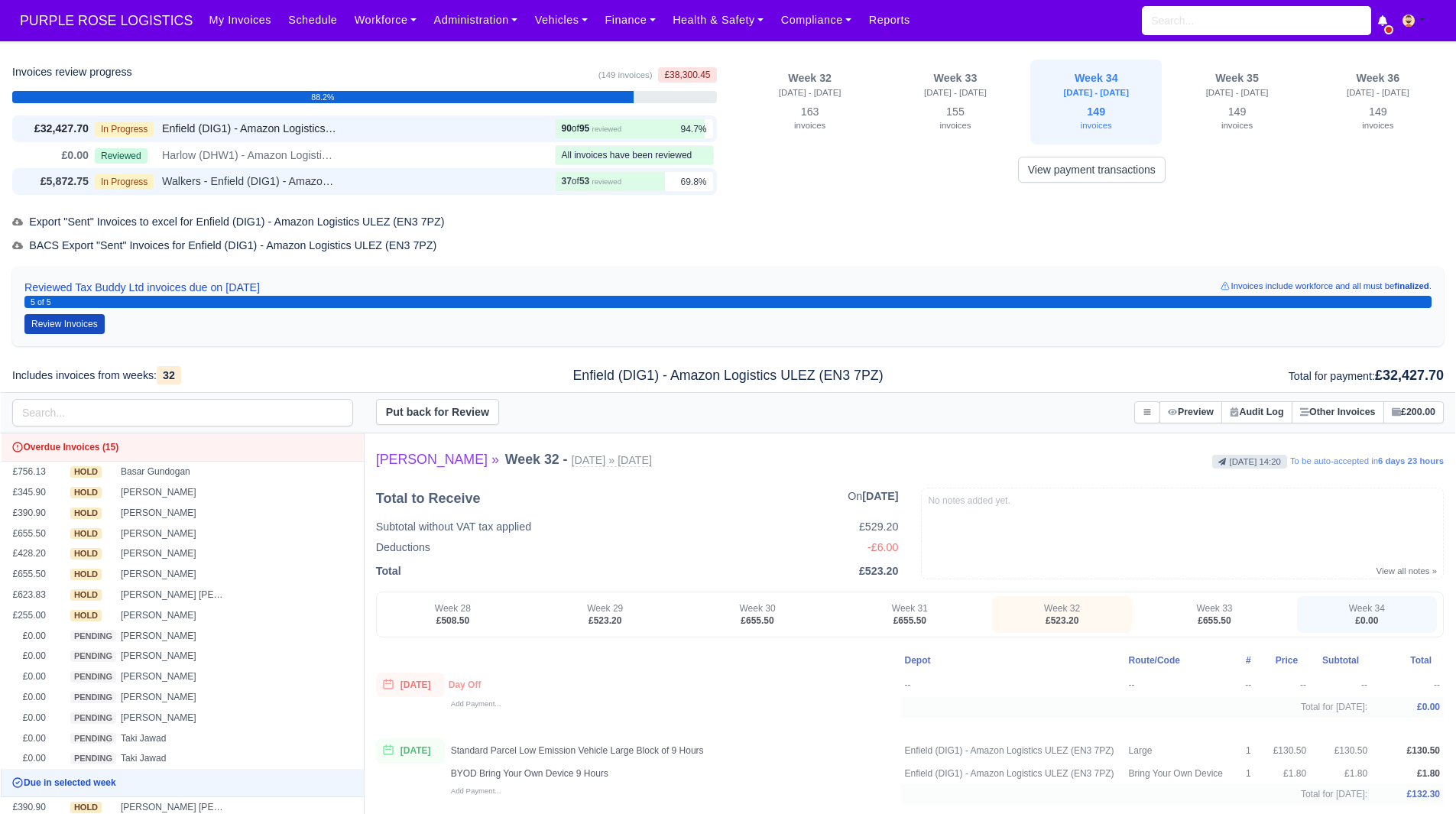
click at [360, 178] on div "In Progress Walkers - Enfield (DIG1) - Amazon Logistics ULEZ (EN3 7PZ)" at bounding box center [321, 181] width 454 height 17
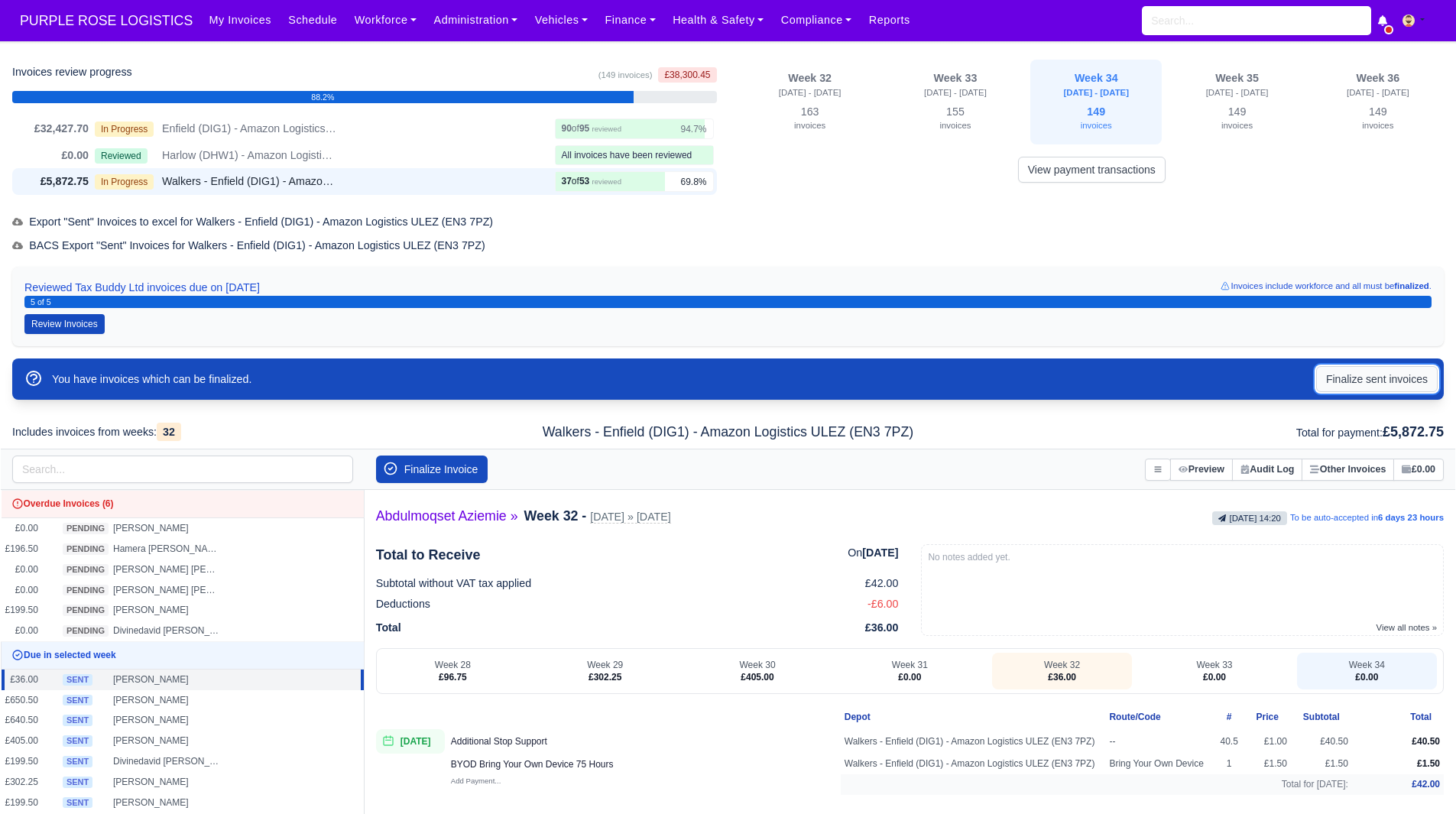
click at [1390, 382] on button "Finalize sent invoices" at bounding box center [1376, 379] width 121 height 26
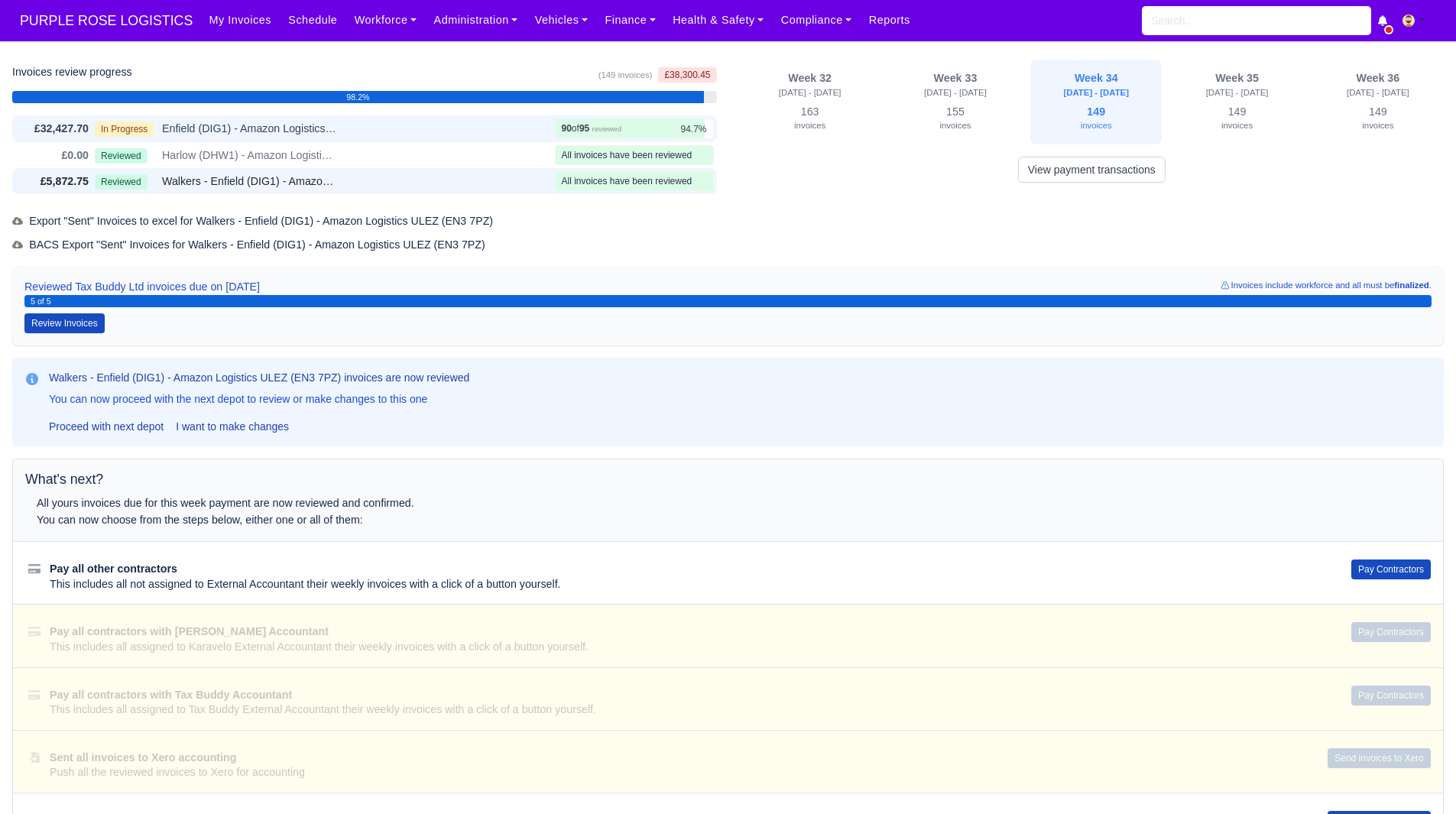
click at [430, 126] on div "In Progress Enfield (DIG1) - Amazon Logistics ULEZ (EN3 7PZ)" at bounding box center [321, 129] width 454 height 17
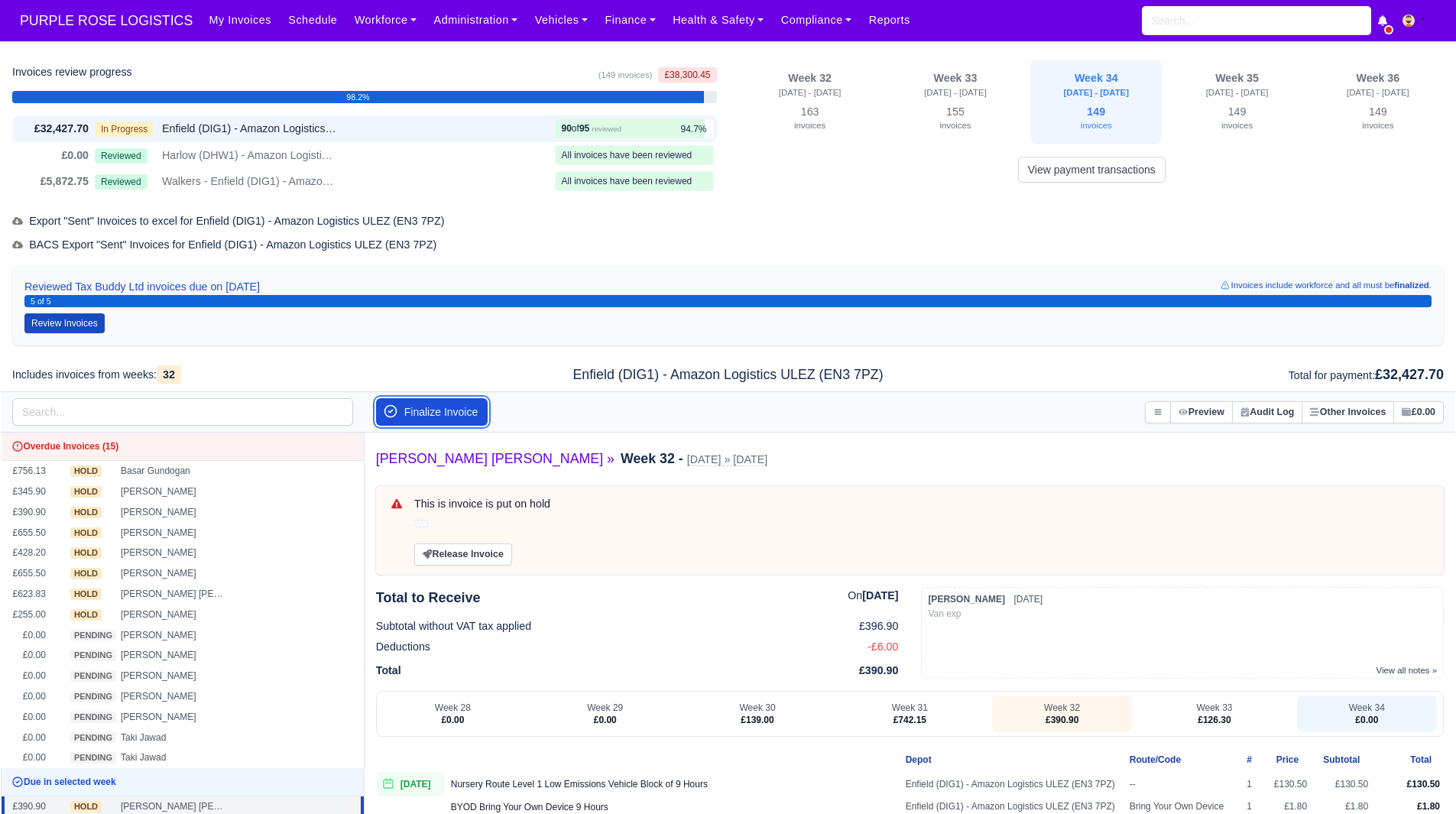
click at [445, 405] on button "Finalize Invoice" at bounding box center [432, 412] width 113 height 28
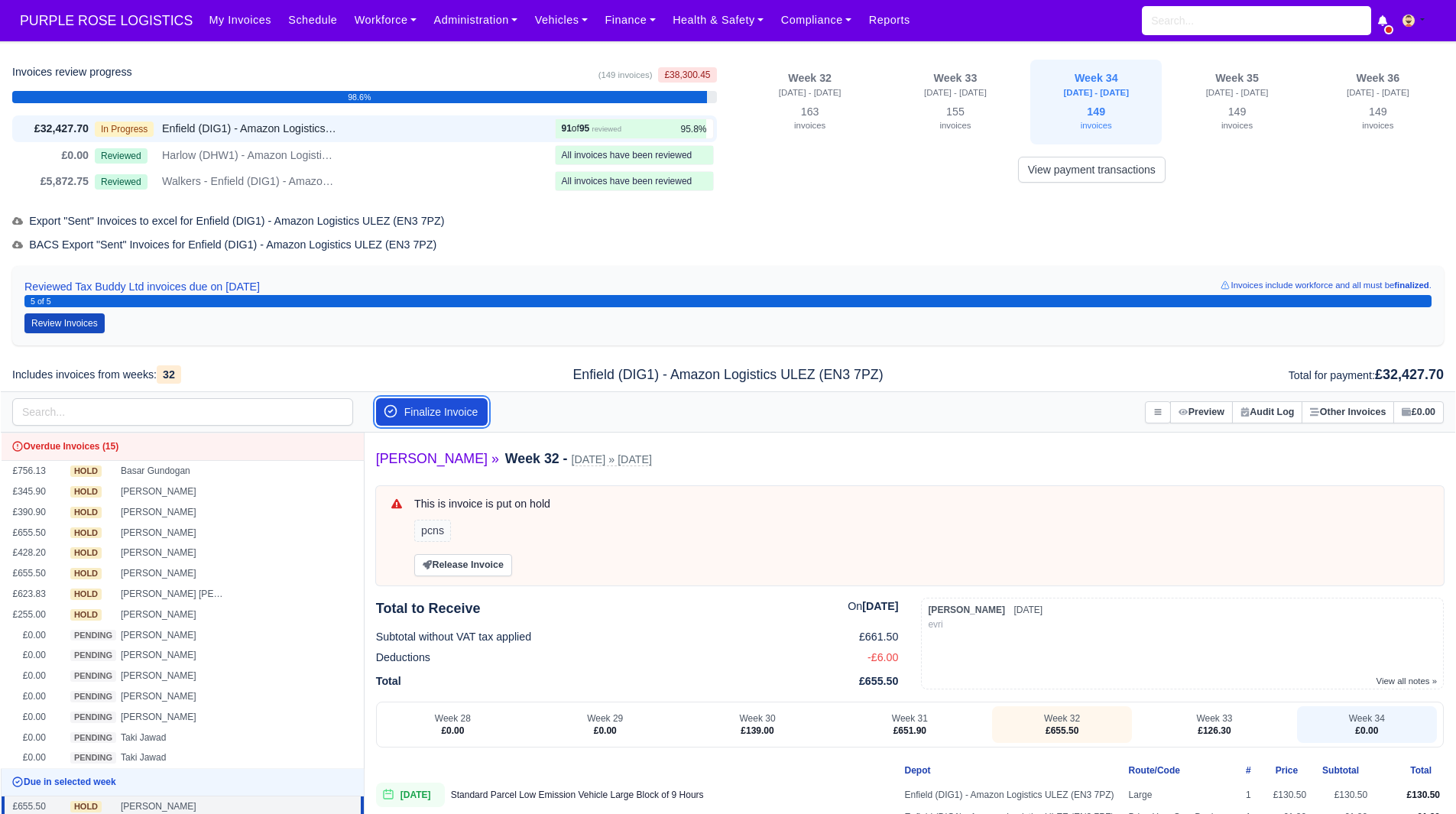
click at [451, 410] on button "Finalize Invoice" at bounding box center [432, 412] width 113 height 28
click at [464, 412] on button "Finalize Invoice" at bounding box center [432, 412] width 113 height 28
click at [462, 407] on button "Finalize Invoice" at bounding box center [432, 412] width 113 height 28
click at [463, 411] on button "Finalize Invoice" at bounding box center [432, 412] width 113 height 28
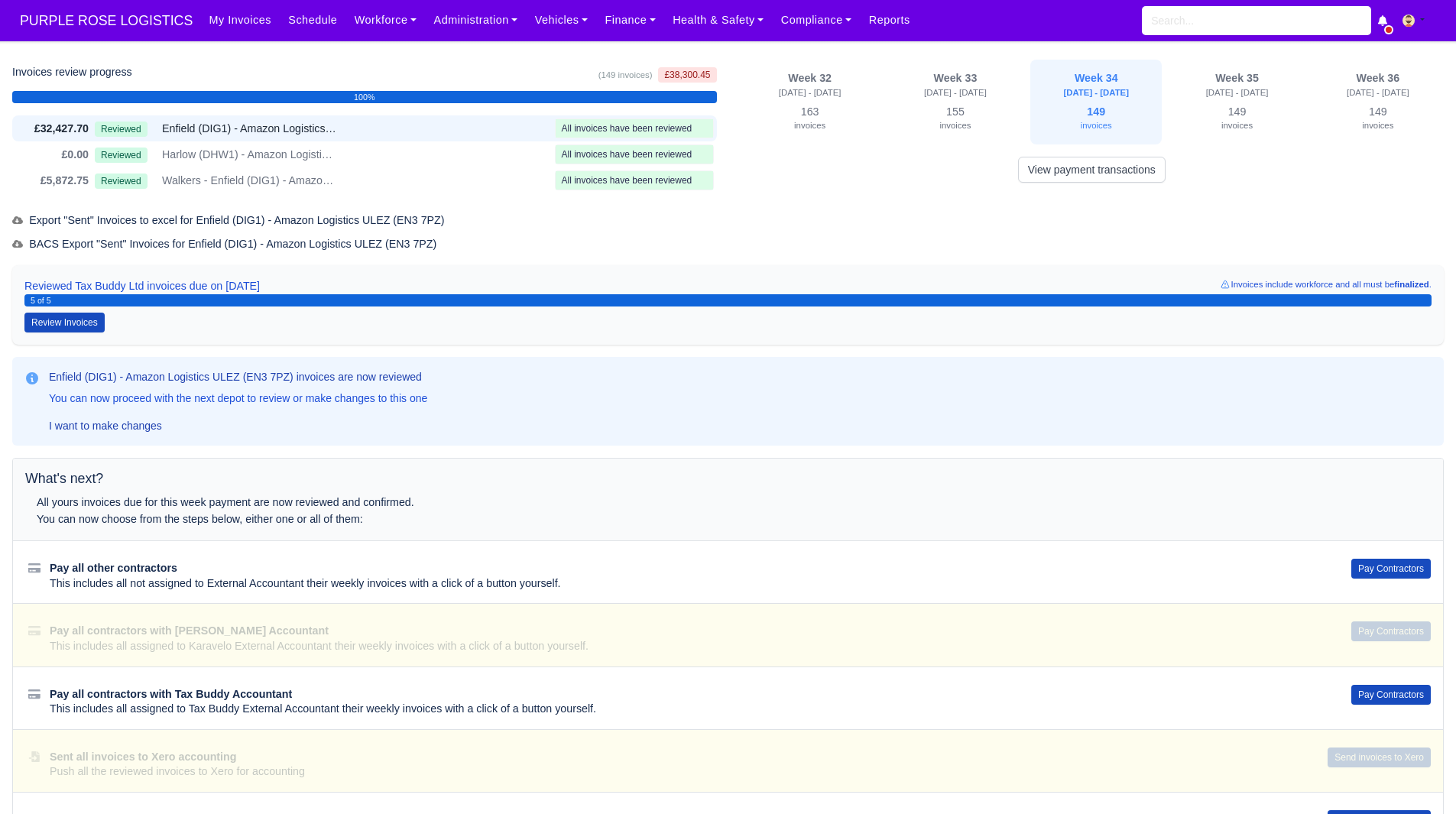
click at [903, 184] on div "Week 32 [DATE] - [DATE] 163 invoices Week 33 [DATE] - [DATE] invoices invoices …" at bounding box center [1092, 126] width 728 height 133
click at [877, 192] on div "Week 32 [DATE] - [DATE] 163 invoices Week 33 [DATE] - [DATE] invoices invoices …" at bounding box center [1092, 126] width 728 height 133
click at [887, 240] on div "BACS Export "Sent" Invoices for Enfield (DIG1) - Amazon Logistics ULEZ (EN3 7PZ)" at bounding box center [728, 244] width 1432 height 17
